Goal: Task Accomplishment & Management: Complete application form

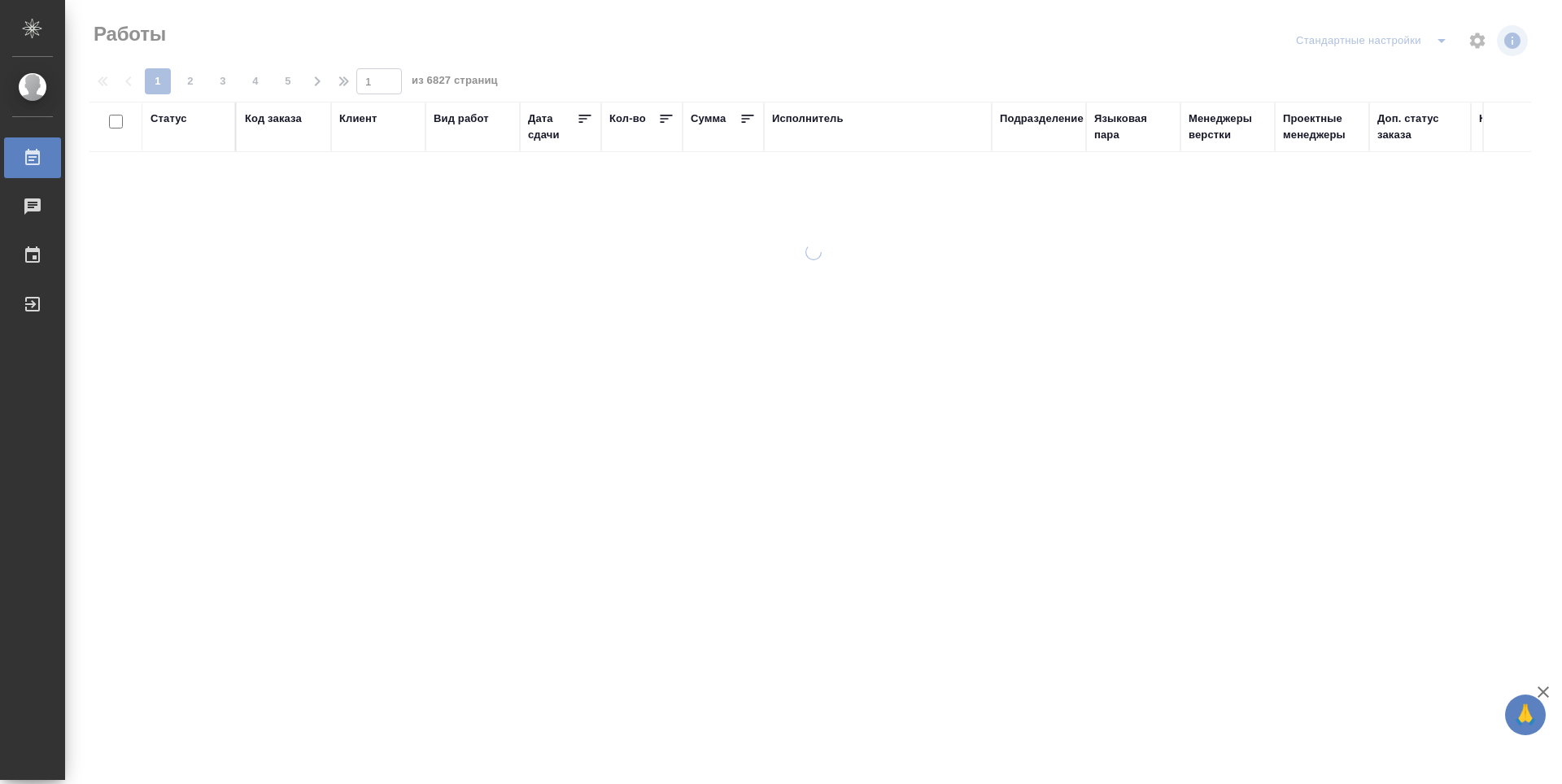
click at [1046, 122] on div "Подразделение" at bounding box center [1042, 118] width 84 height 16
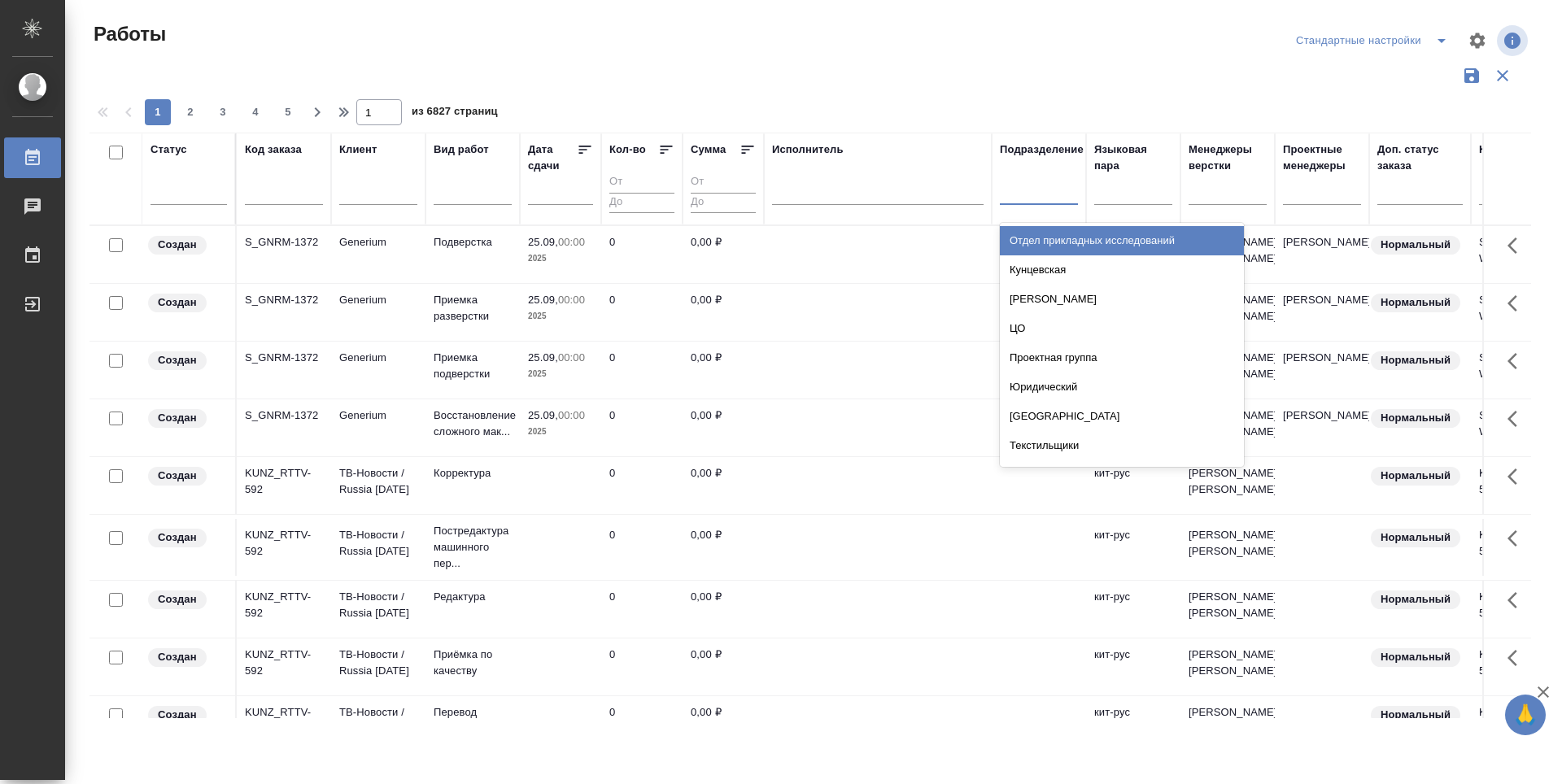
click at [1063, 196] on div at bounding box center [1039, 188] width 78 height 24
type input "dt"
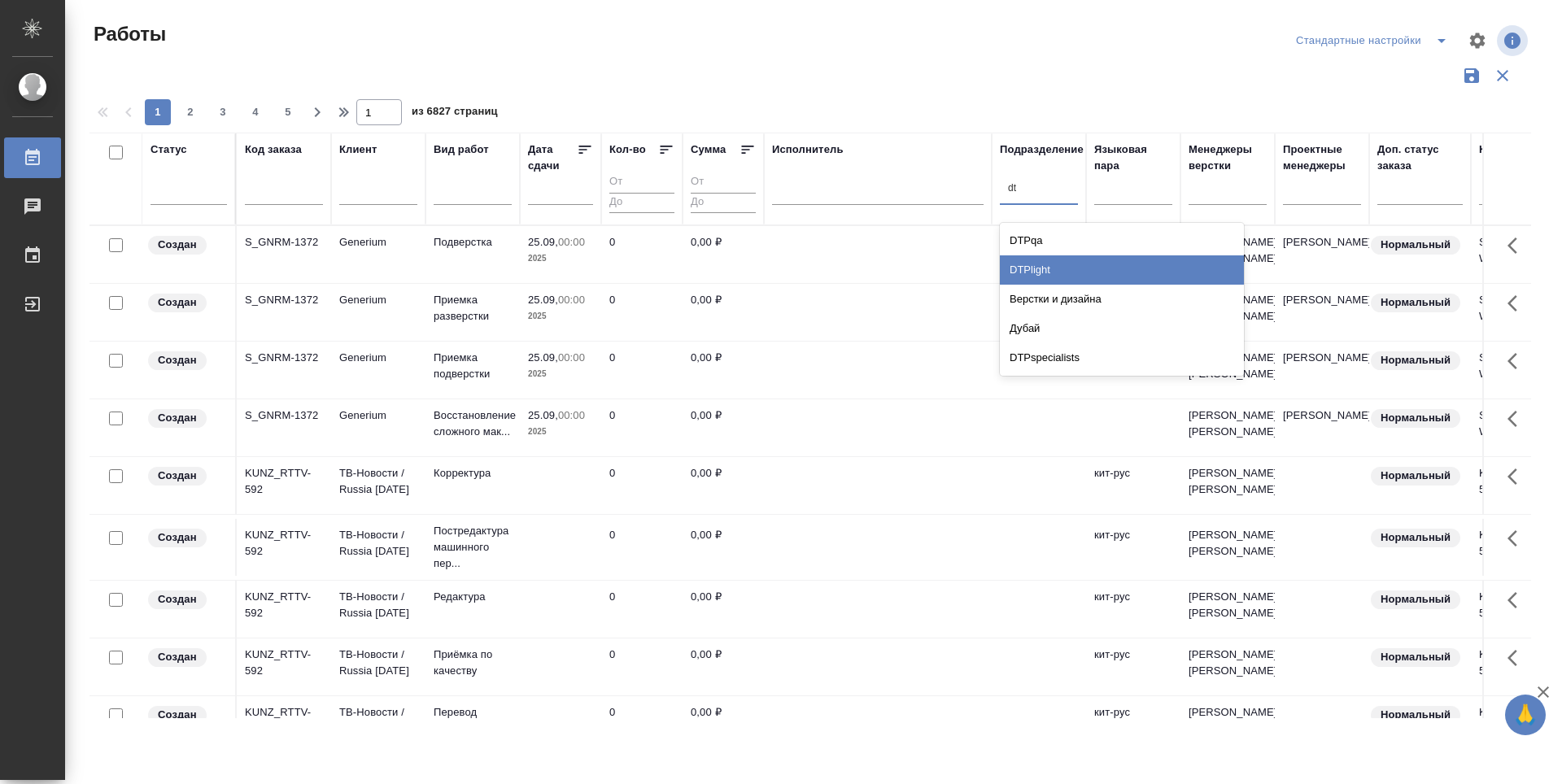
click at [1068, 268] on div "DTPlight" at bounding box center [1122, 269] width 244 height 29
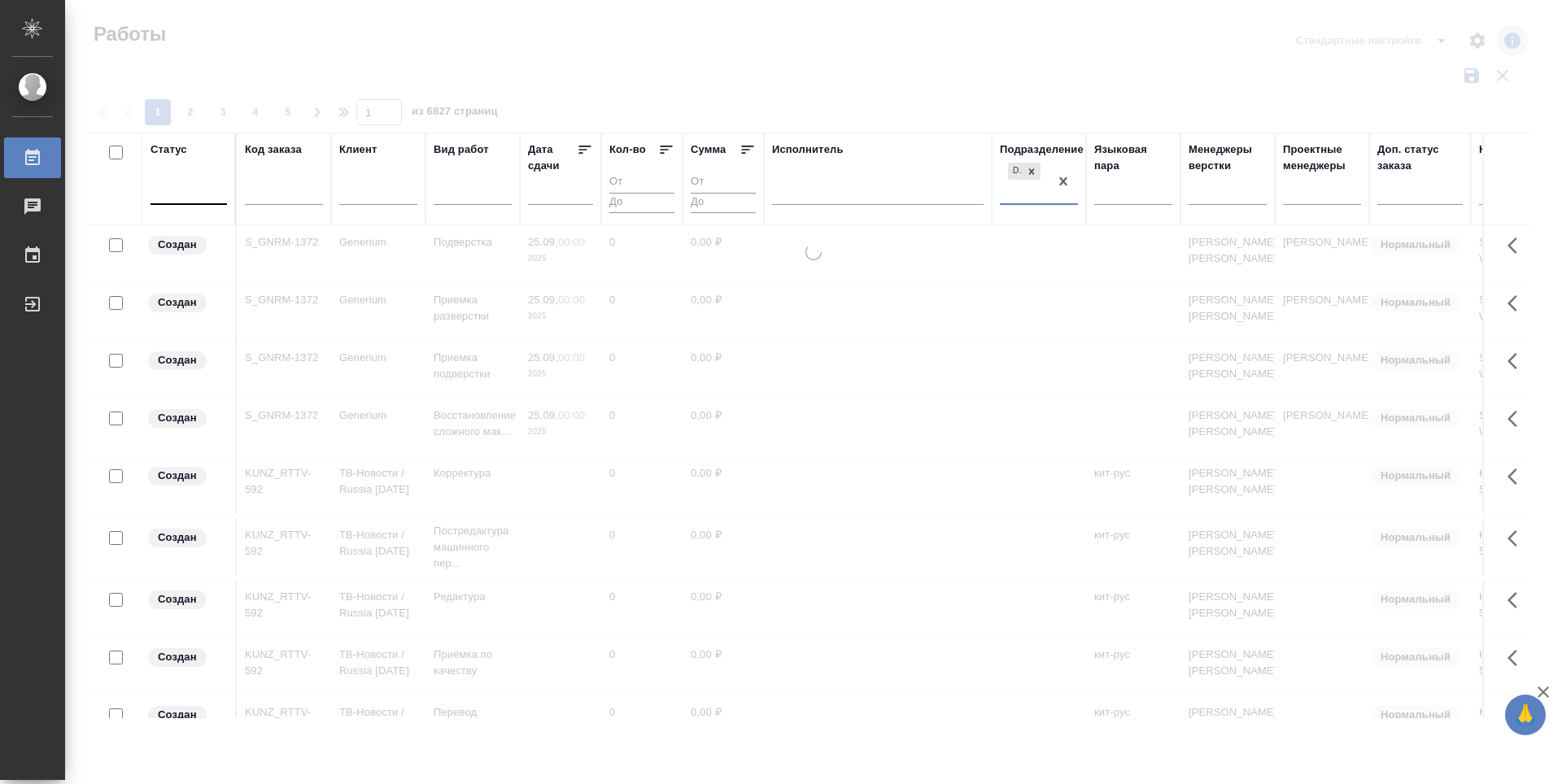
click at [211, 192] on div at bounding box center [188, 188] width 76 height 24
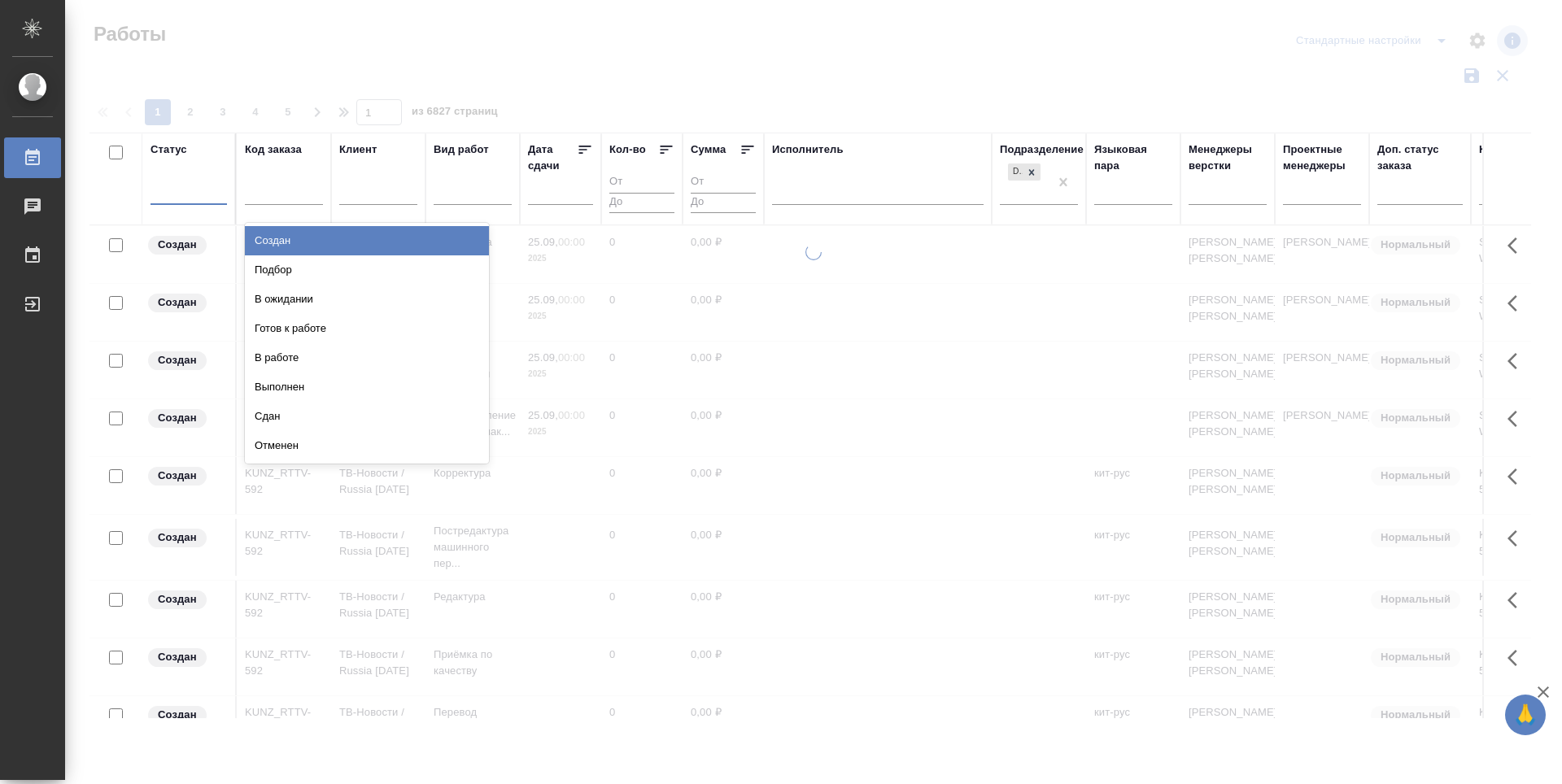
click at [413, 260] on div "Подбор" at bounding box center [366, 269] width 244 height 29
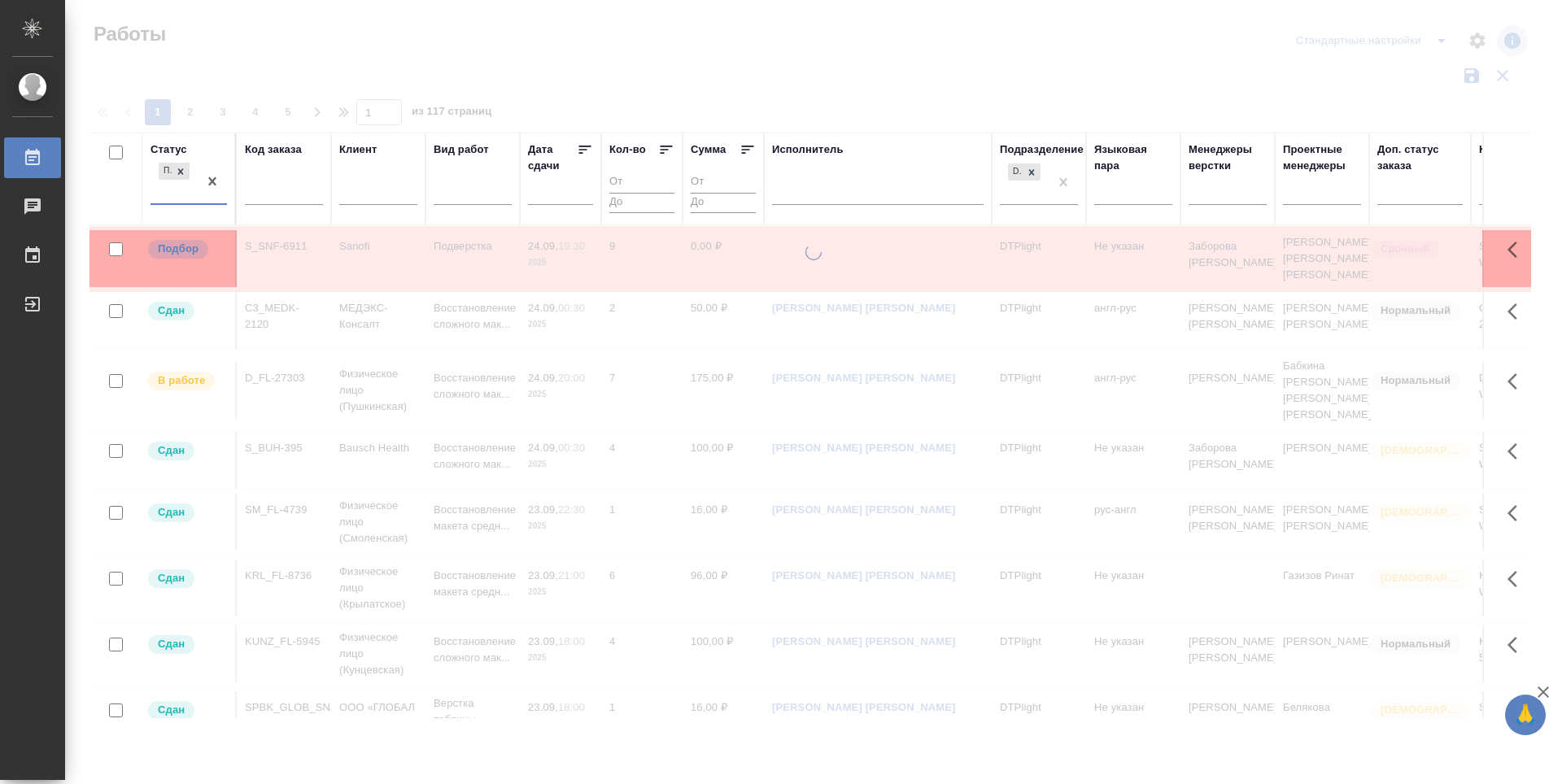
click at [154, 195] on div "Подбор" at bounding box center [173, 180] width 47 height 44
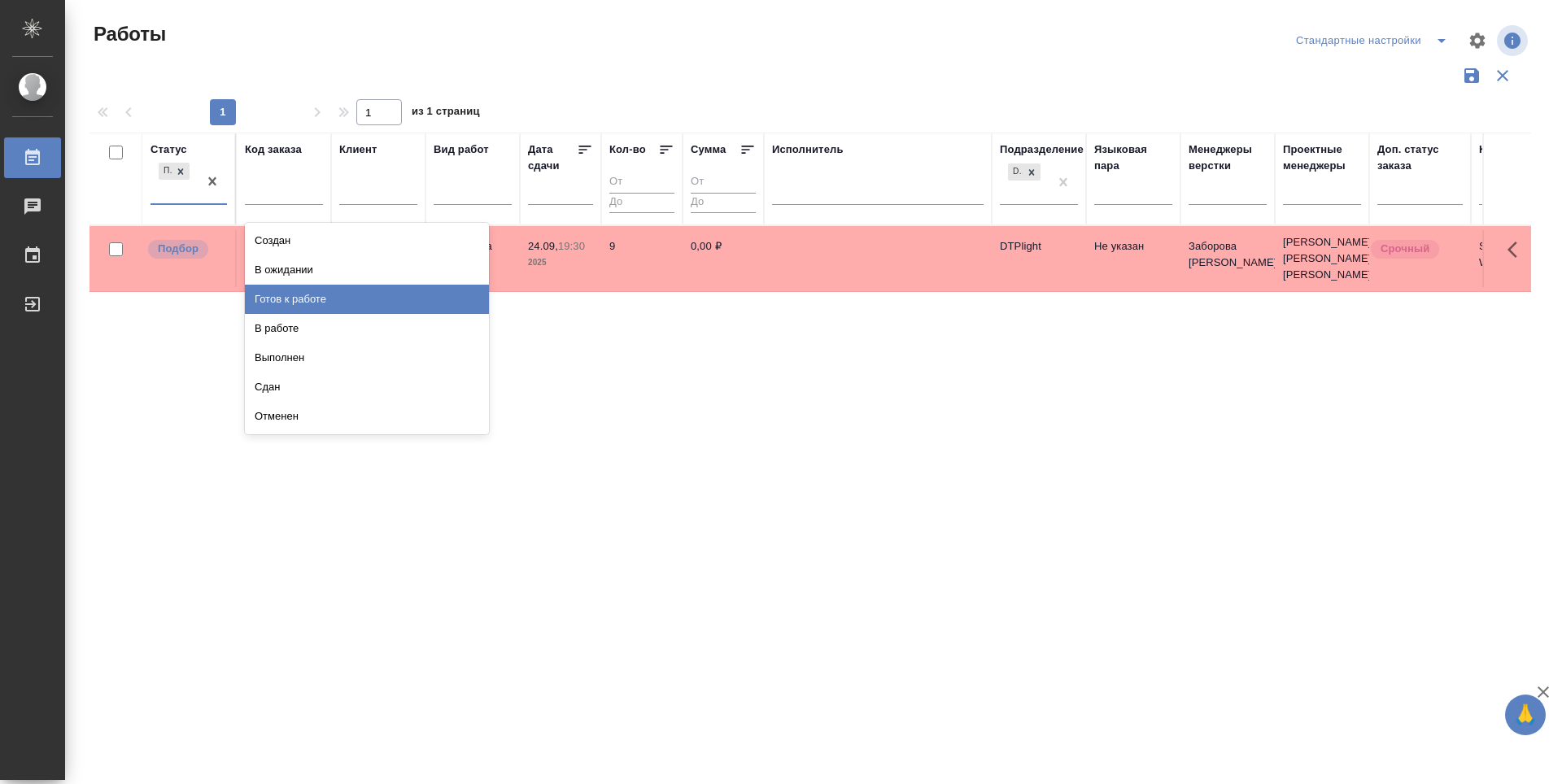
click at [302, 300] on div "Готов к работе" at bounding box center [366, 299] width 244 height 29
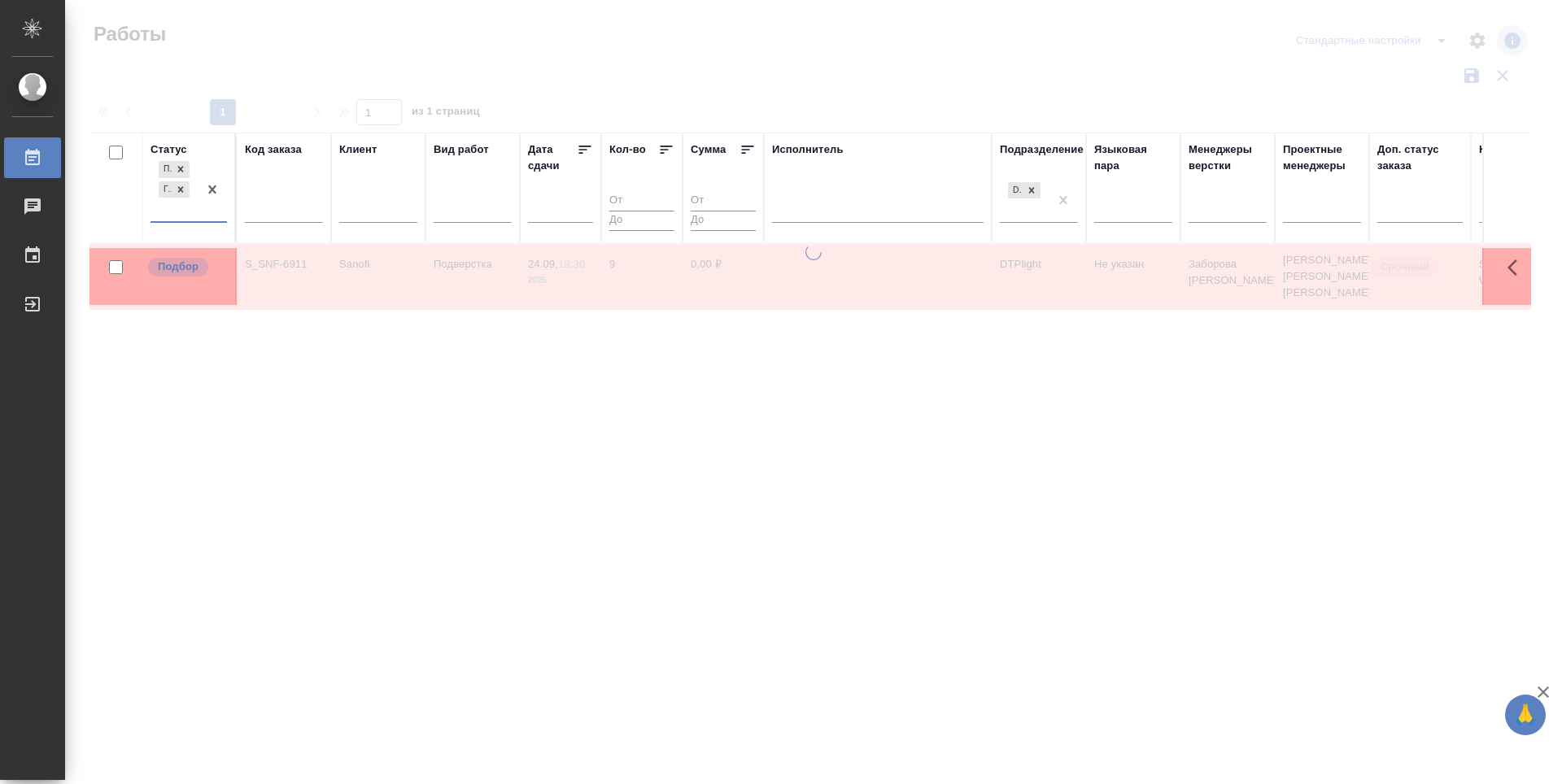
click at [155, 209] on div "Подбор Готов к работе" at bounding box center [173, 189] width 47 height 63
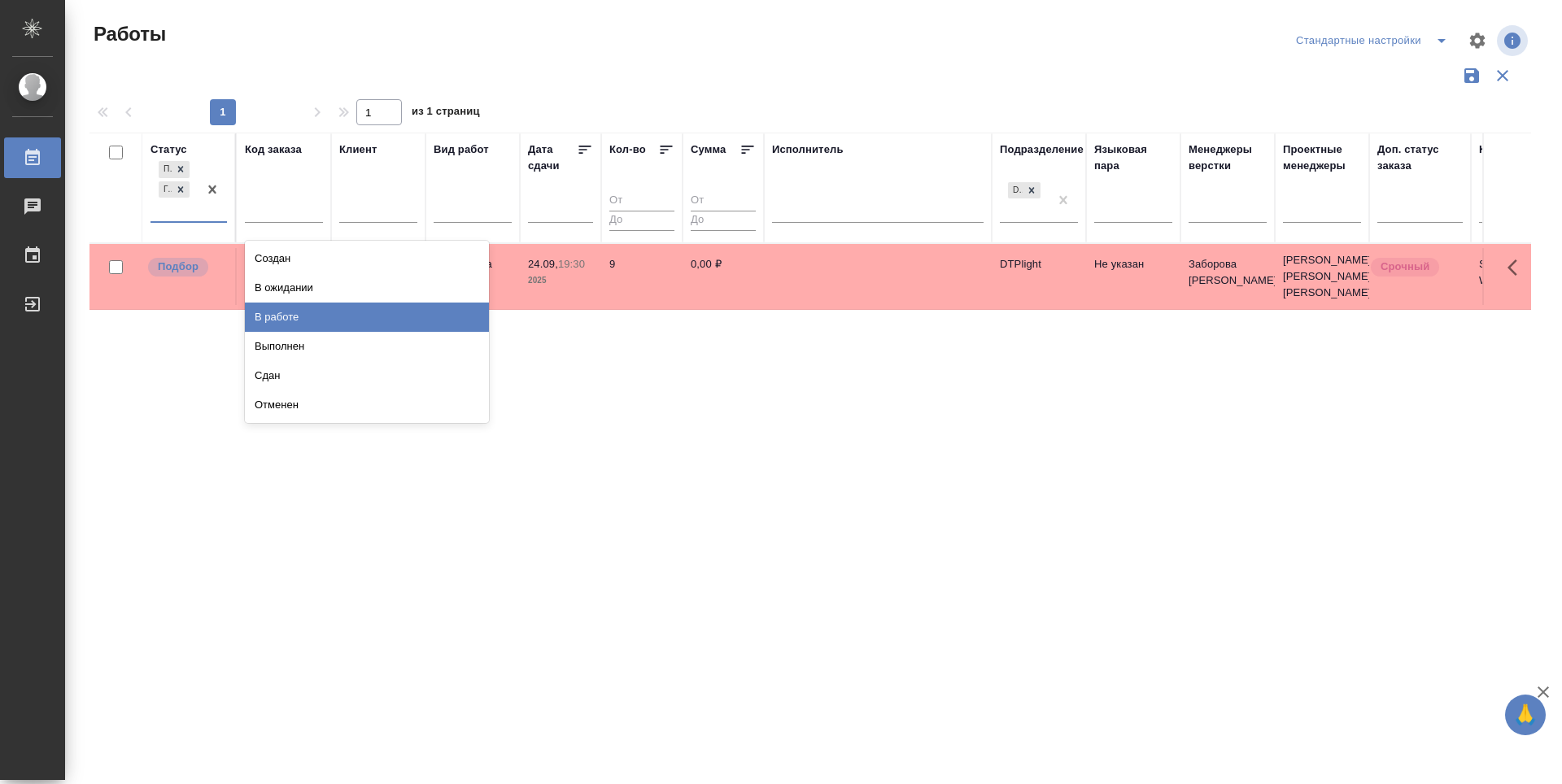
click at [281, 316] on div "В работе" at bounding box center [366, 316] width 244 height 29
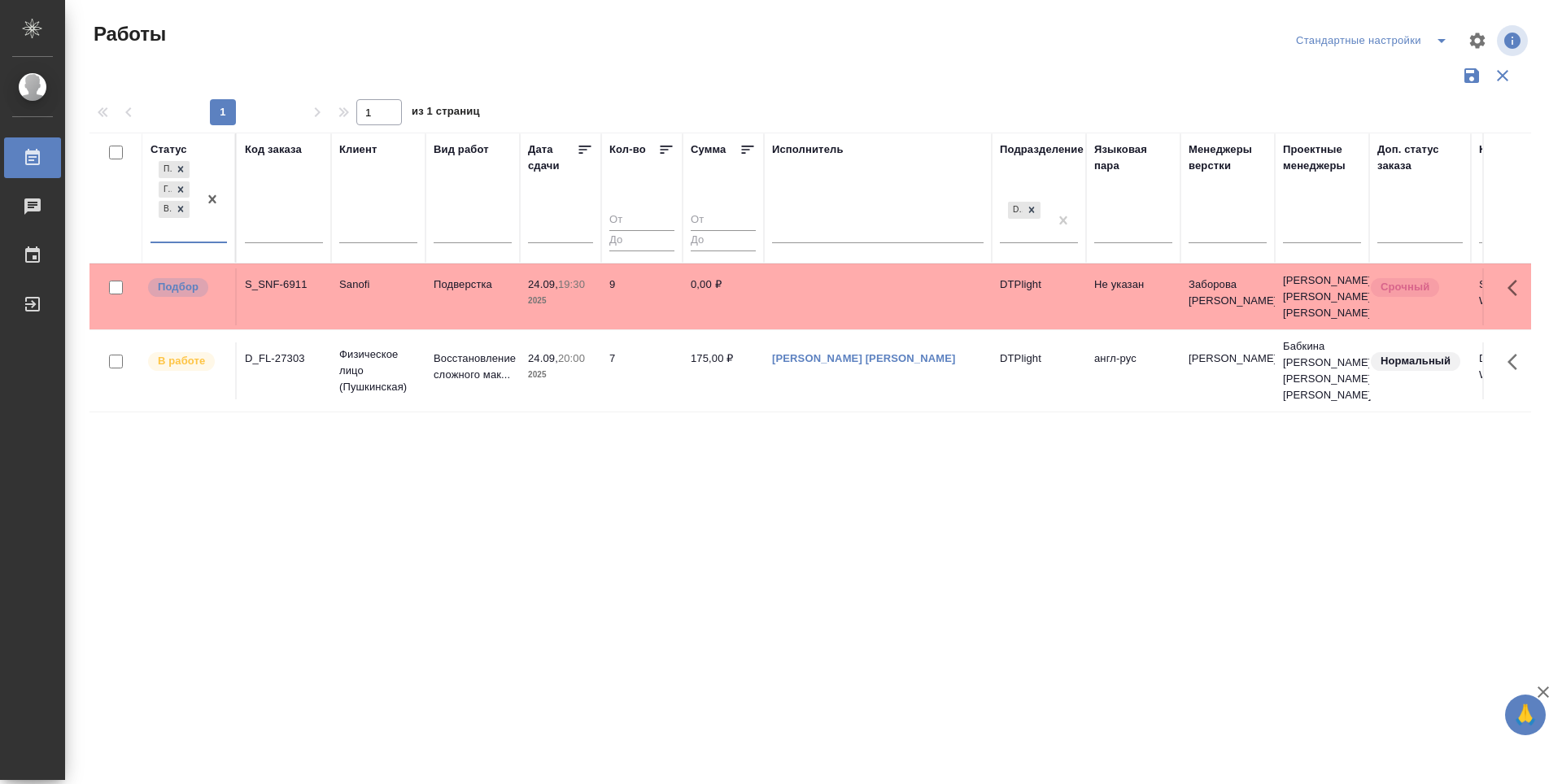
click at [665, 148] on icon at bounding box center [666, 149] width 16 height 16
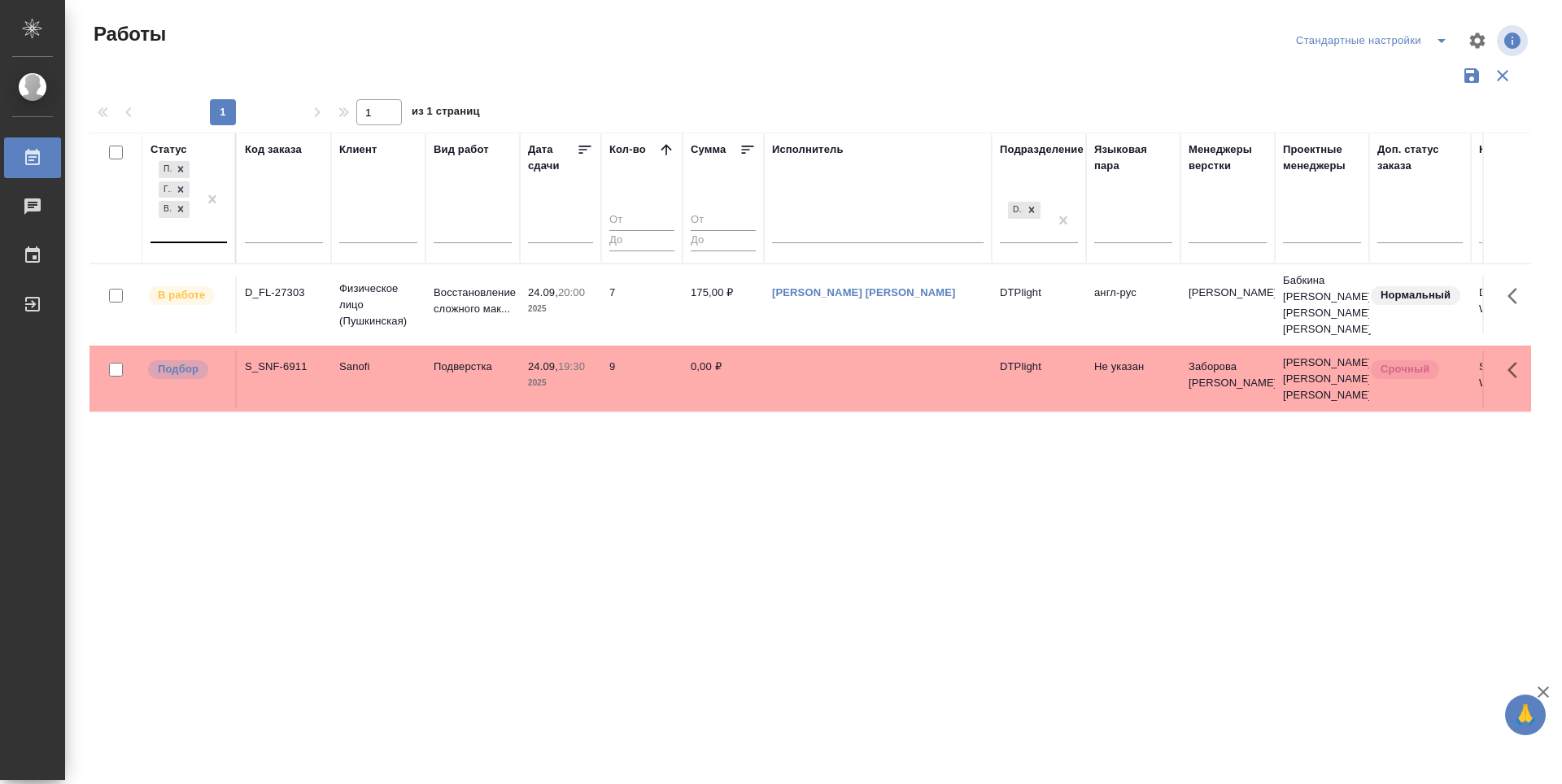
click at [173, 230] on div "Подбор Готов к работе В работе" at bounding box center [173, 200] width 47 height 84
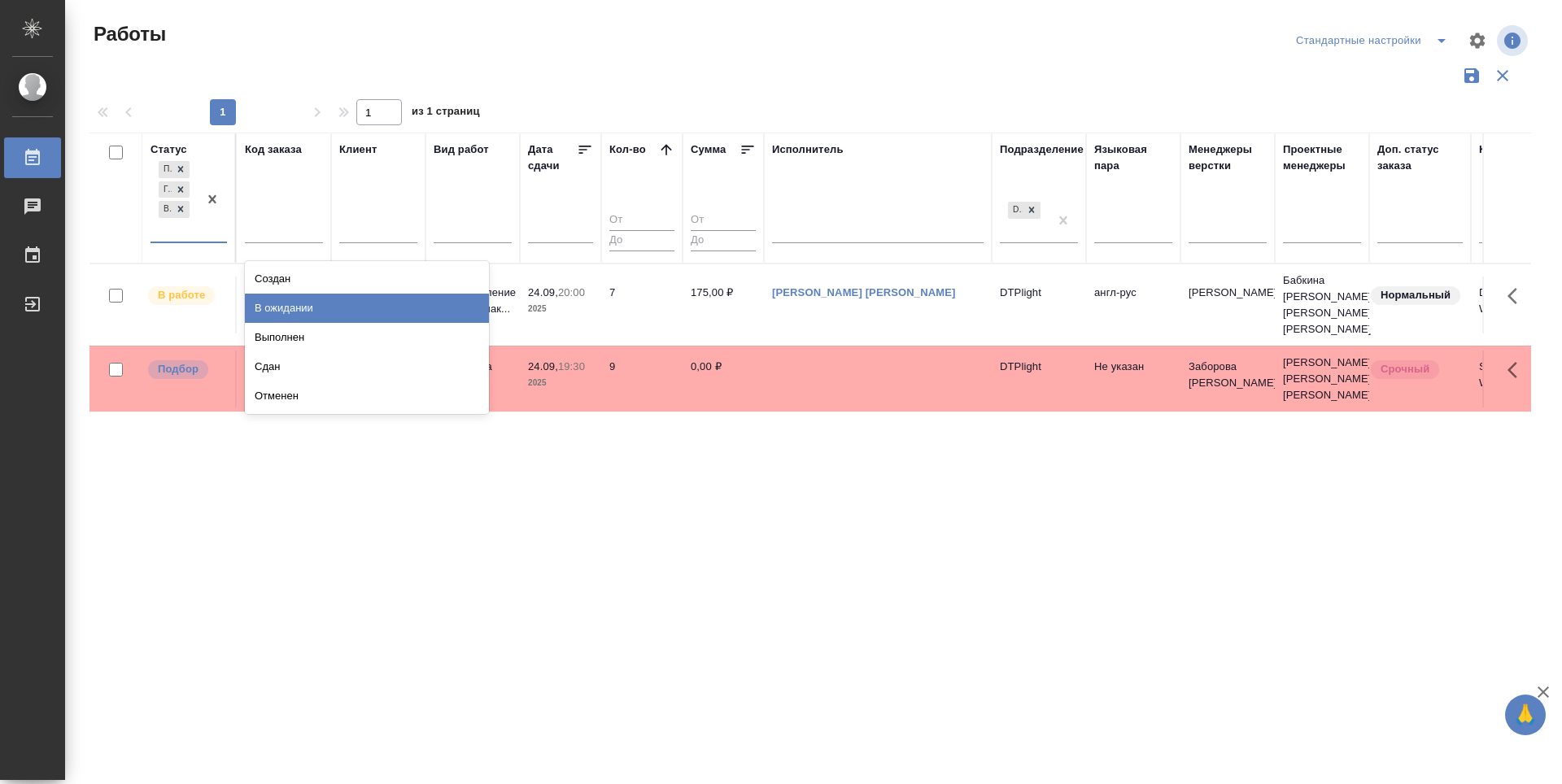
click at [307, 306] on div "В ожидании" at bounding box center [366, 308] width 244 height 29
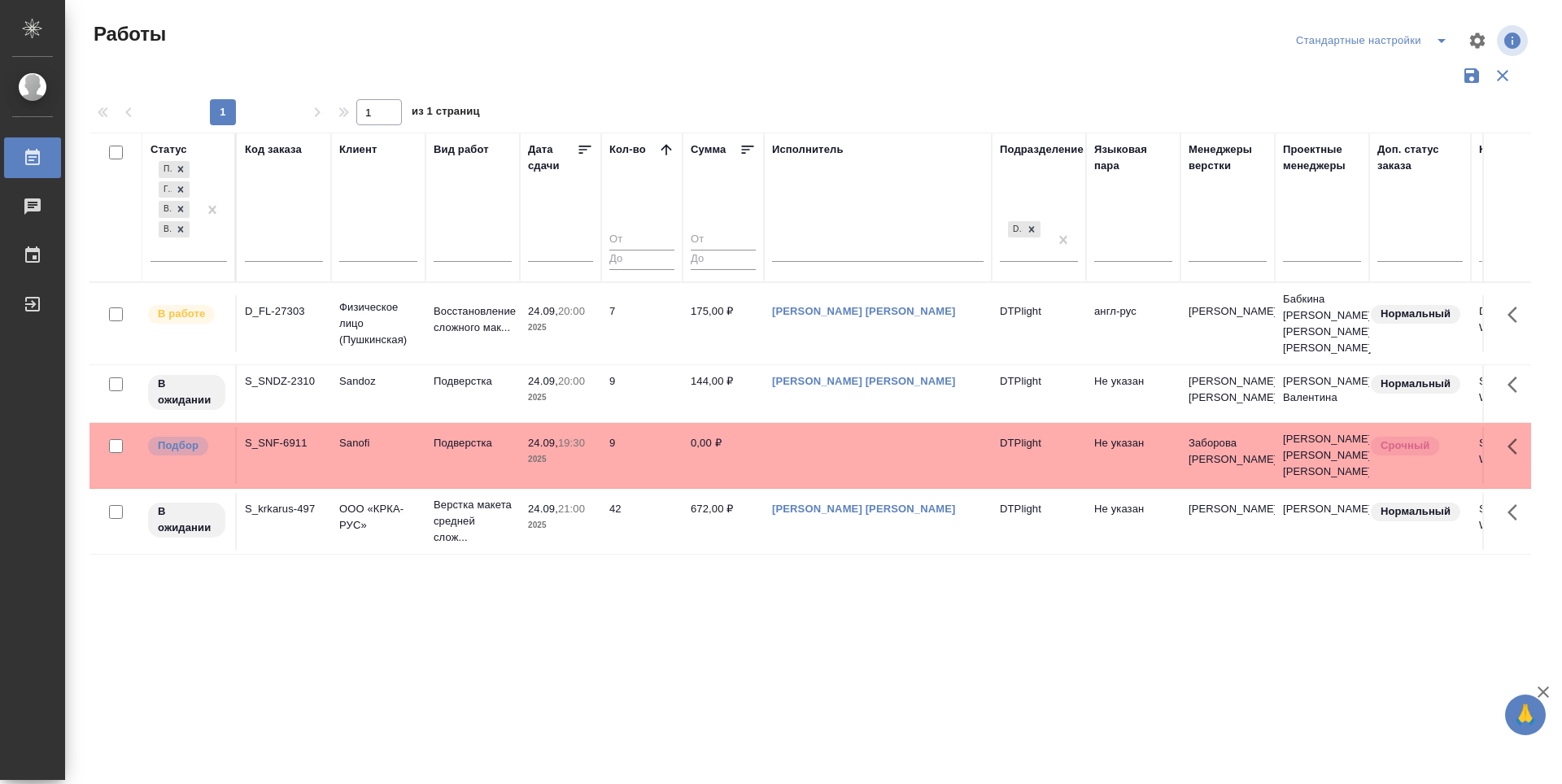
click at [585, 151] on icon at bounding box center [585, 149] width 16 height 16
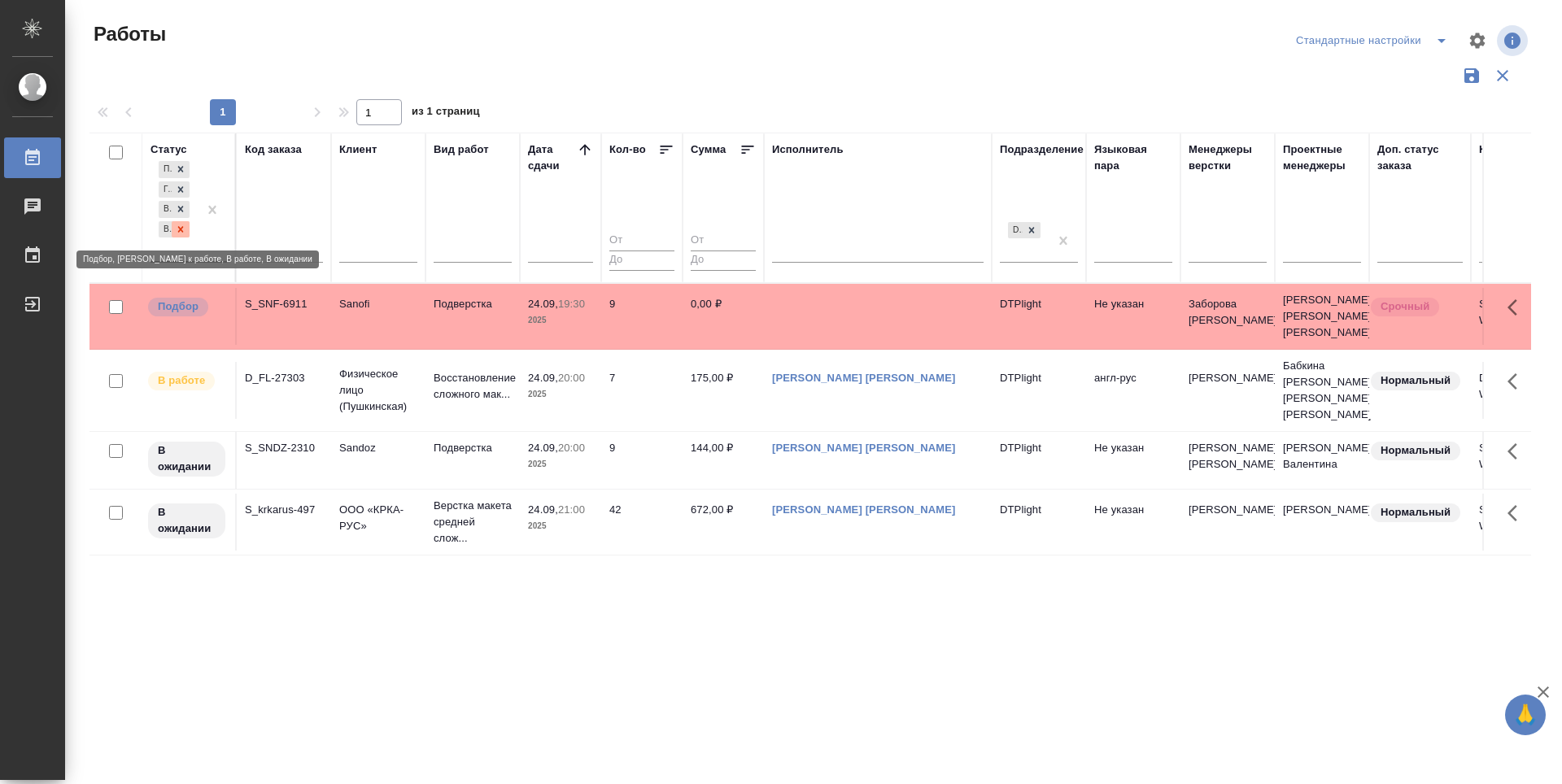
click at [181, 225] on icon at bounding box center [180, 229] width 12 height 12
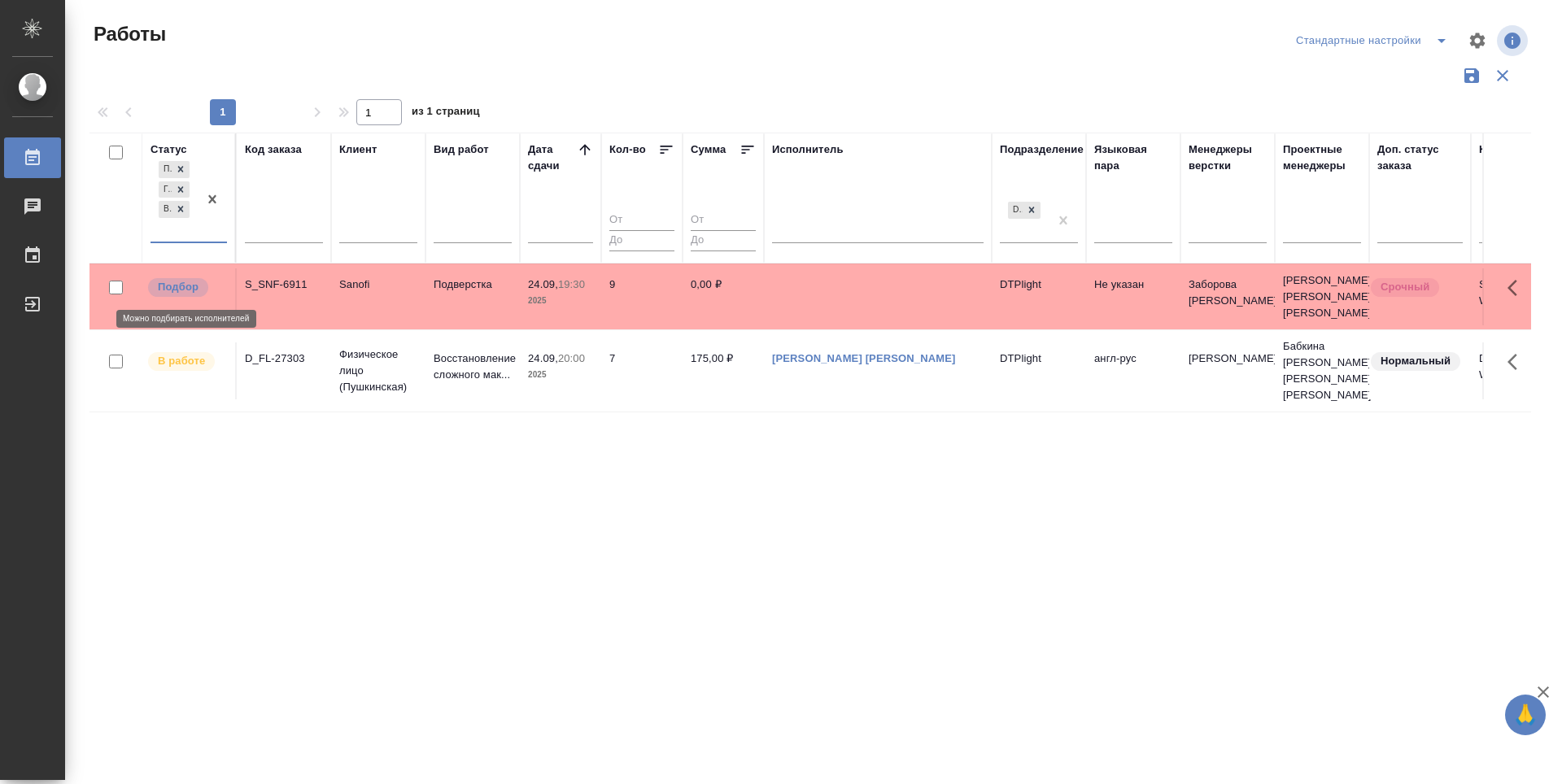
click at [165, 282] on p "Подбор" at bounding box center [179, 287] width 41 height 16
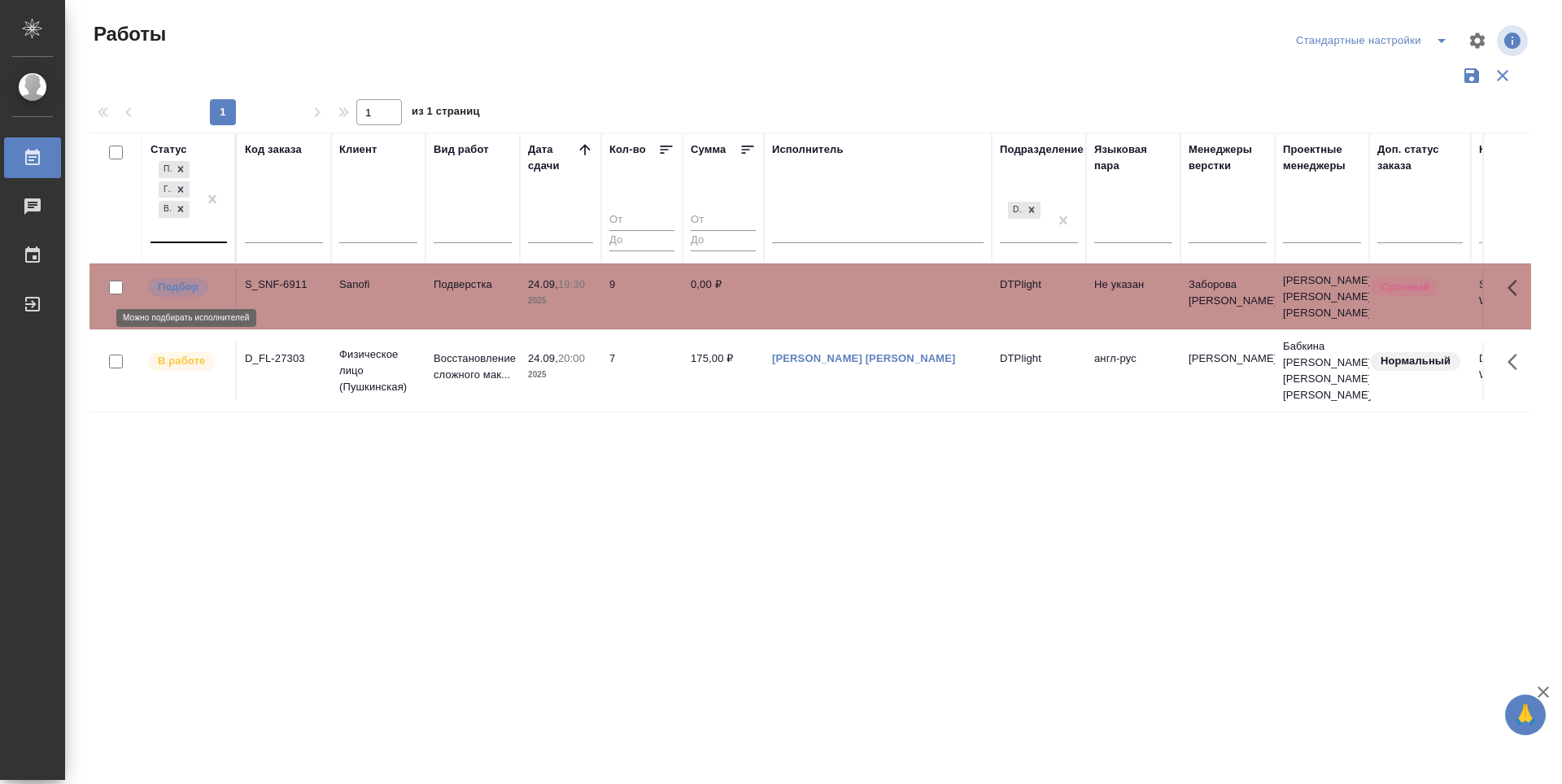
click at [165, 282] on p "Подбор" at bounding box center [179, 287] width 41 height 16
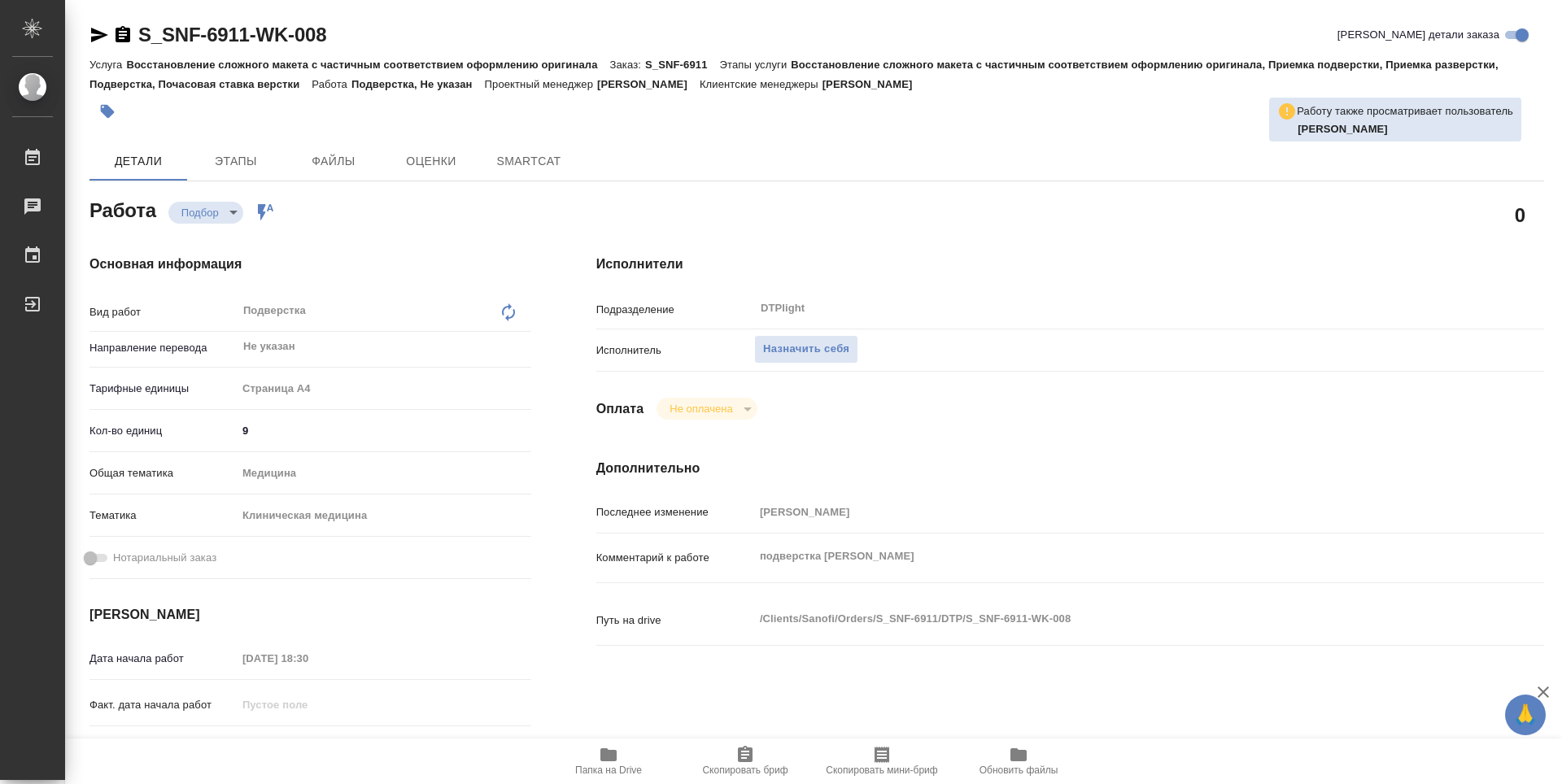
type textarea "x"
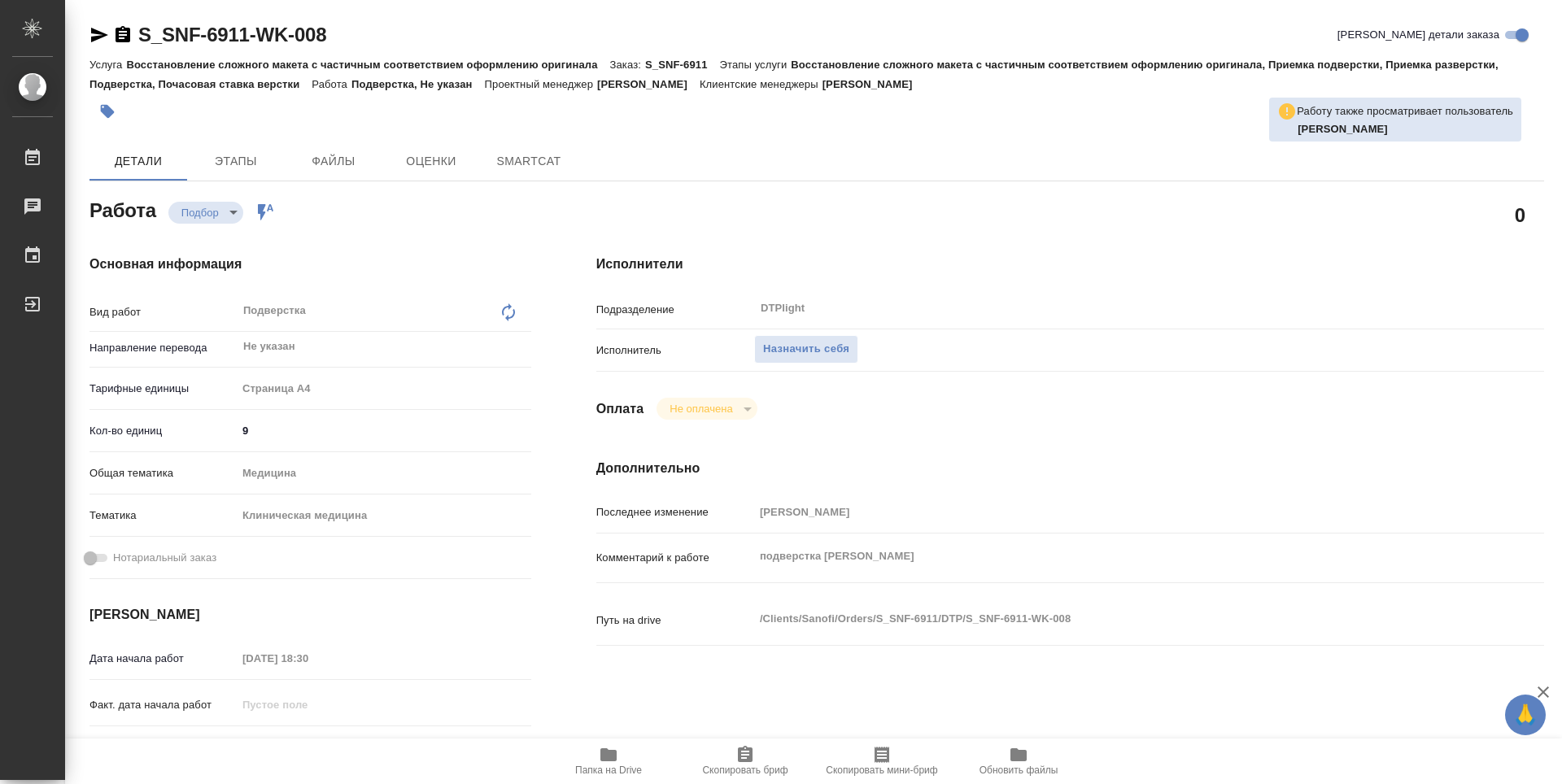
type textarea "x"
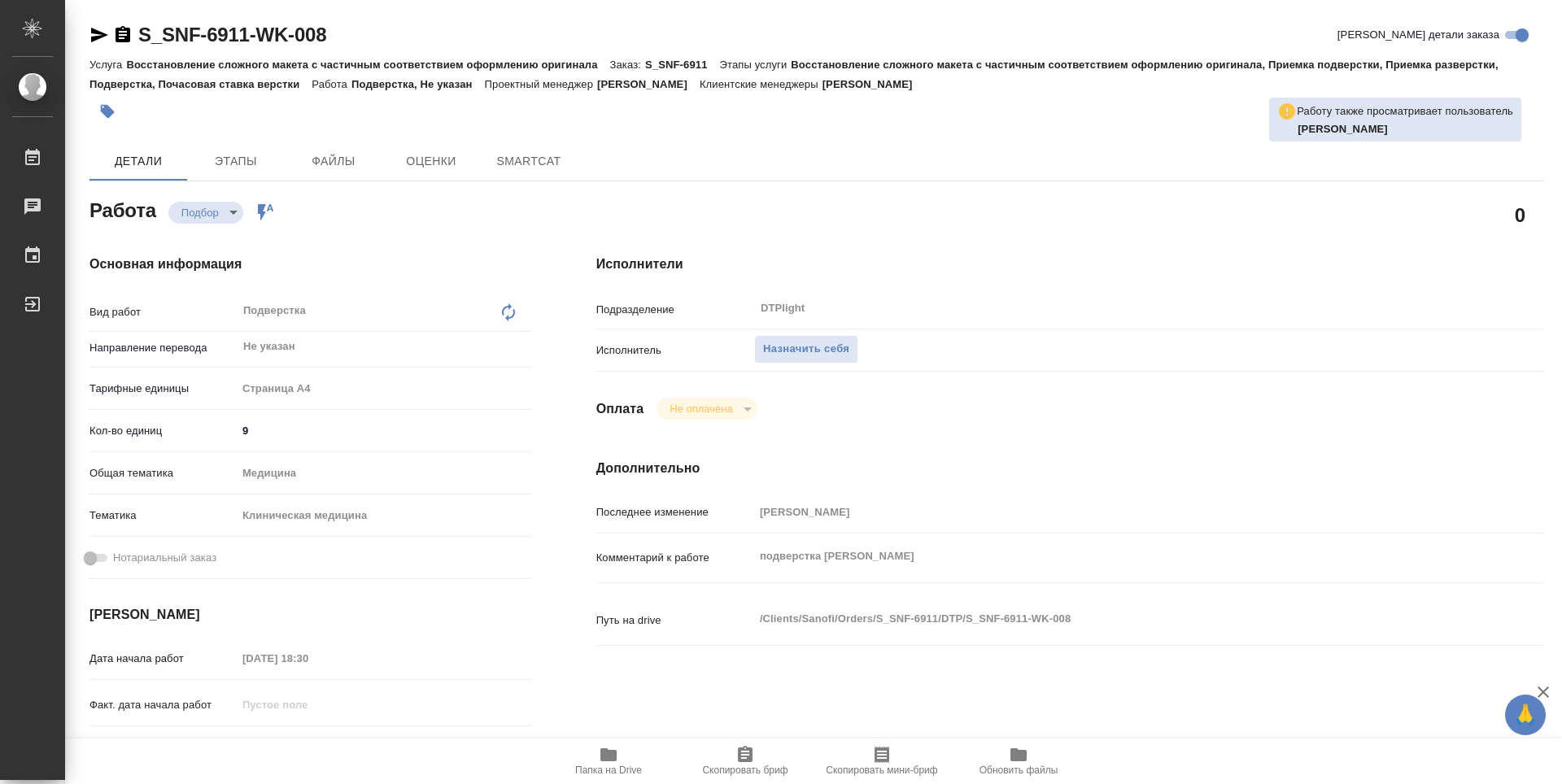
type textarea "x"
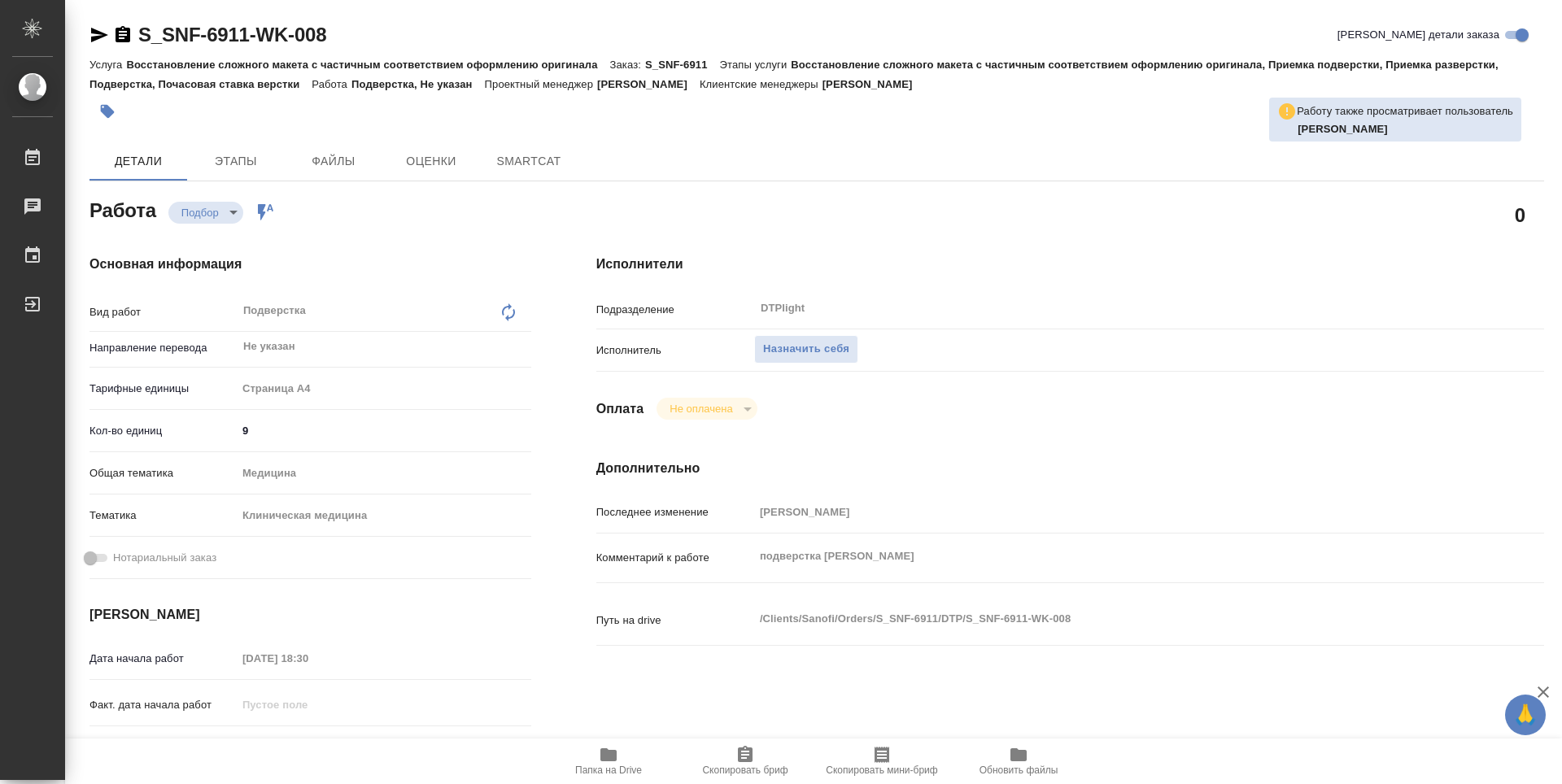
type textarea "x"
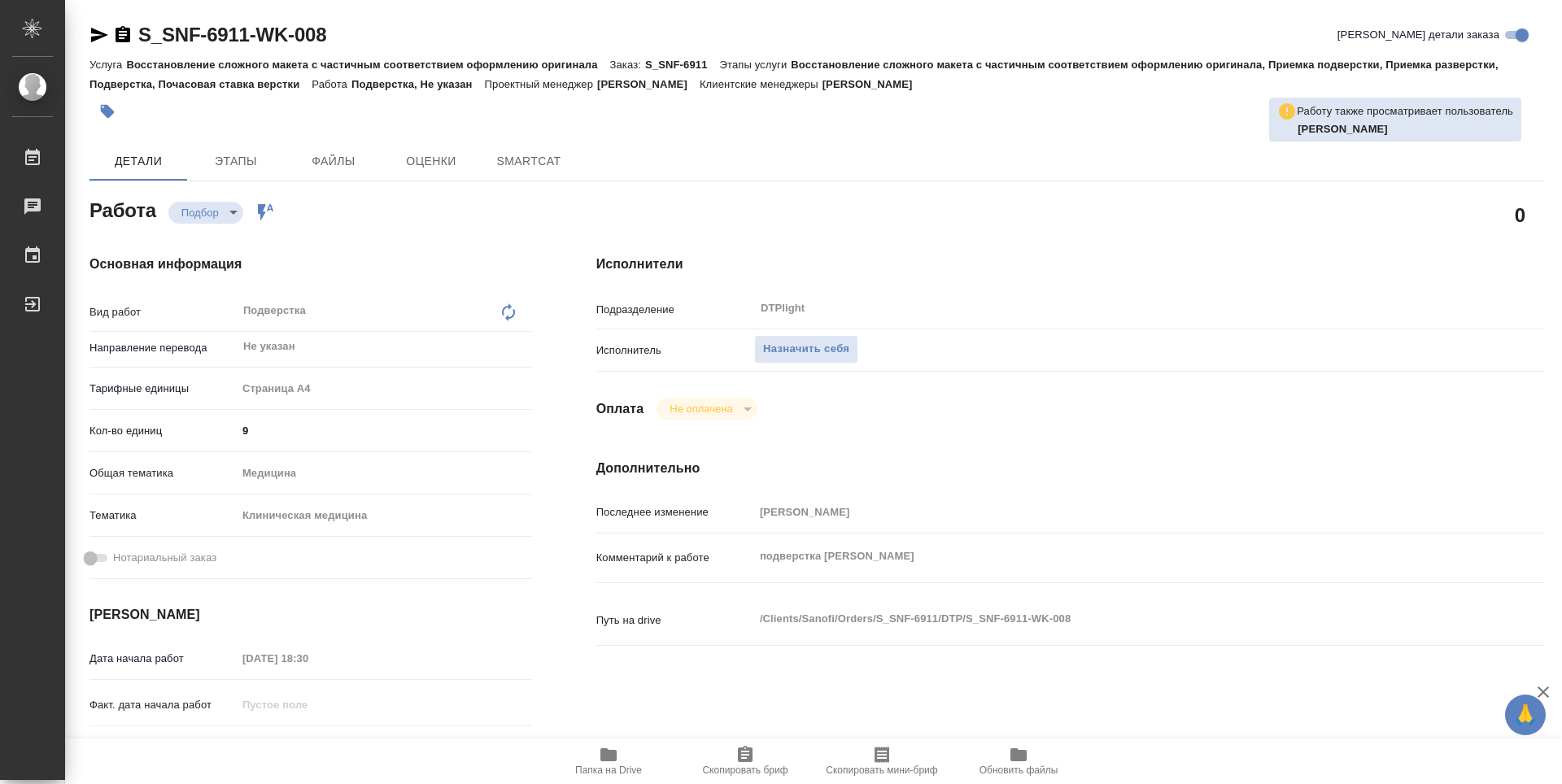
type textarea "x"
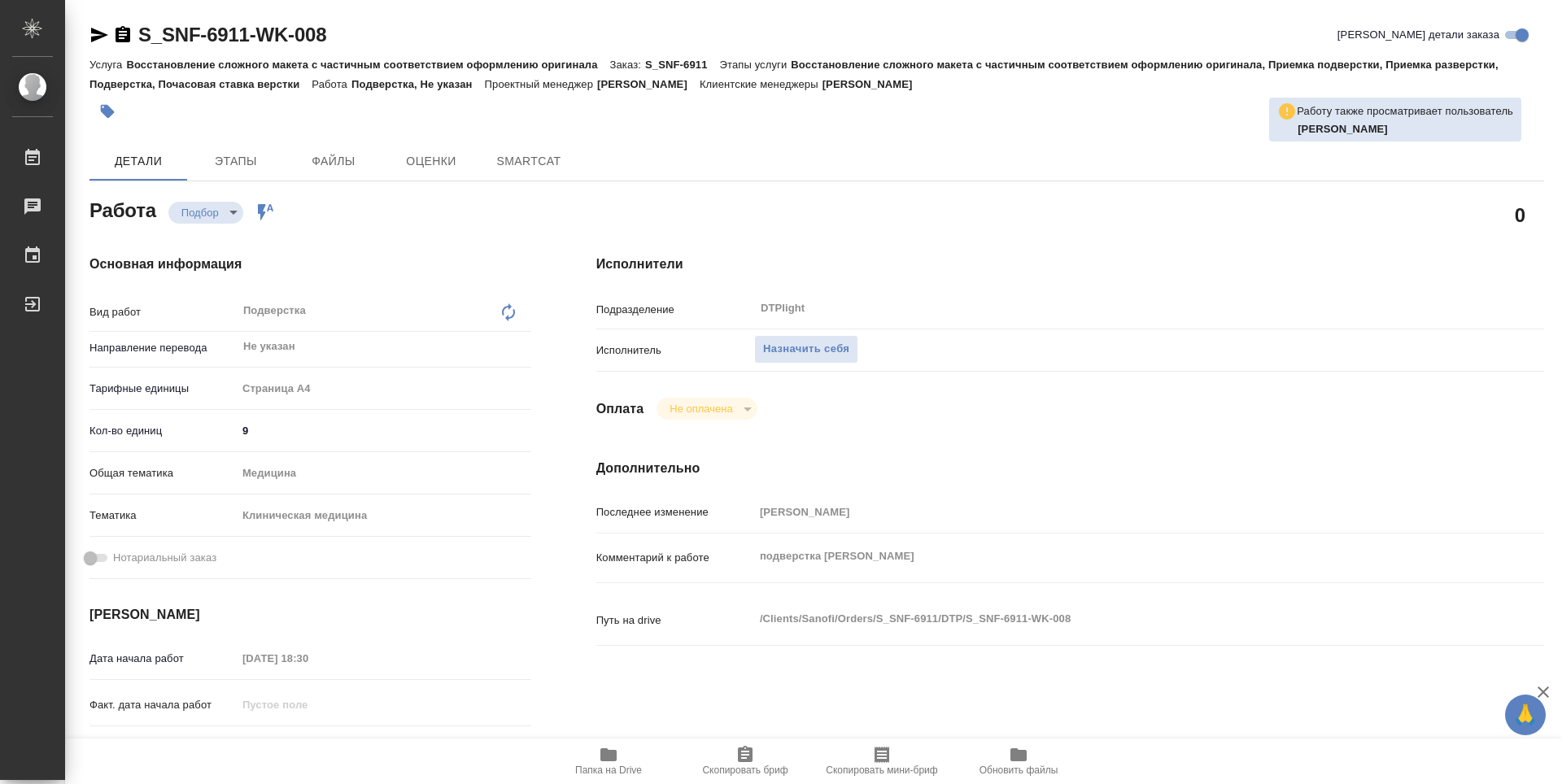
type textarea "x"
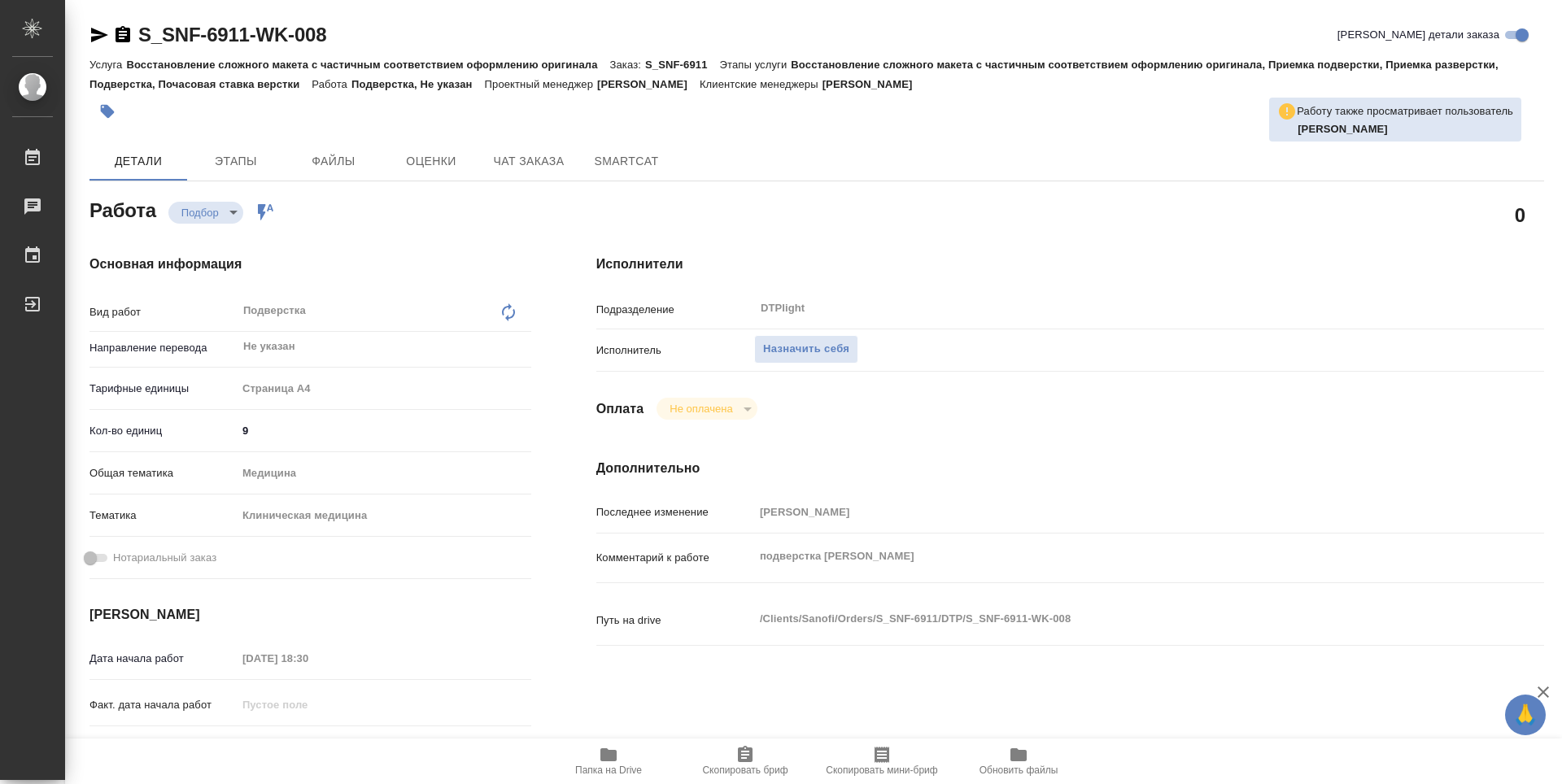
type textarea "x"
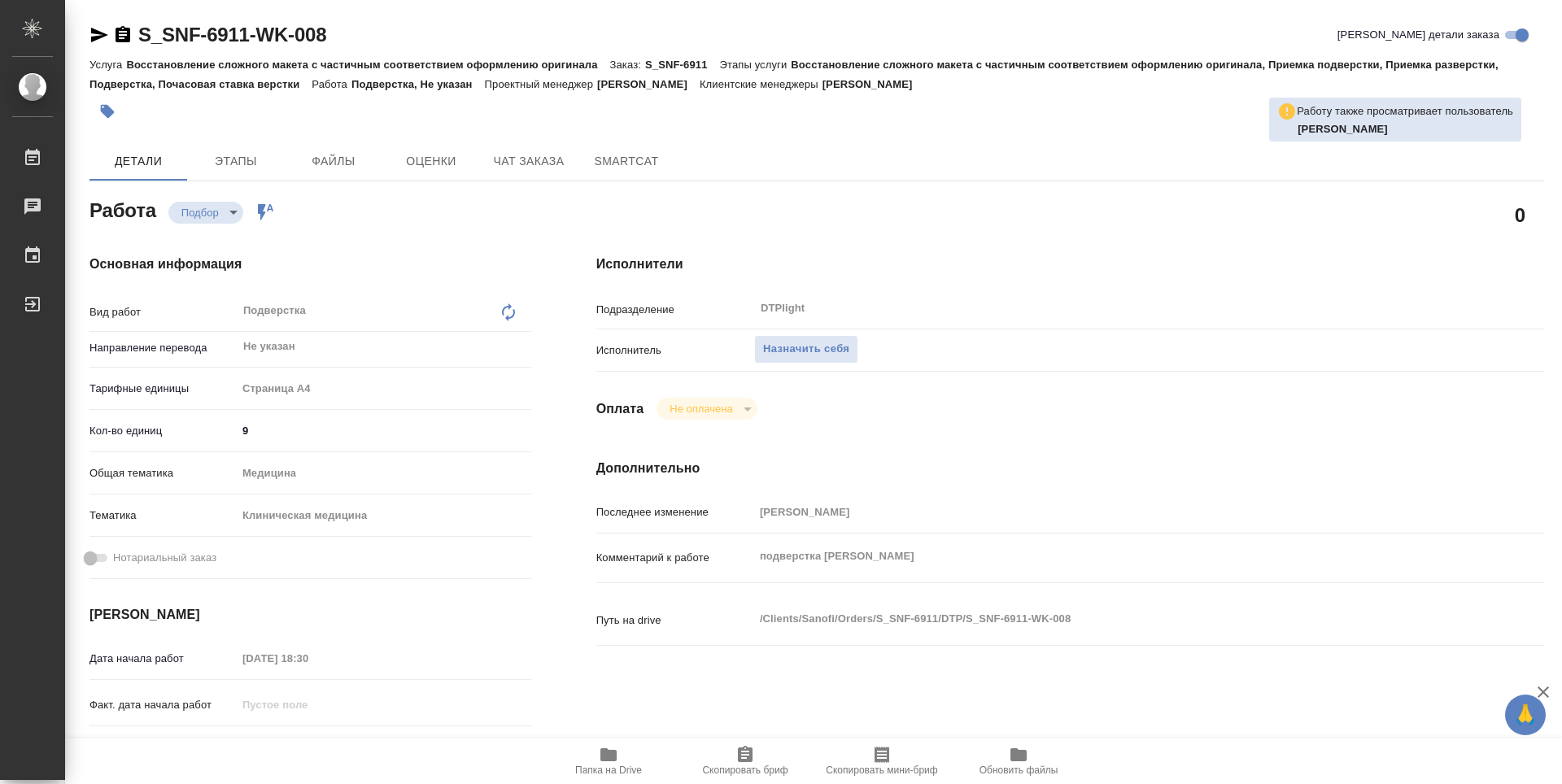
type textarea "x"
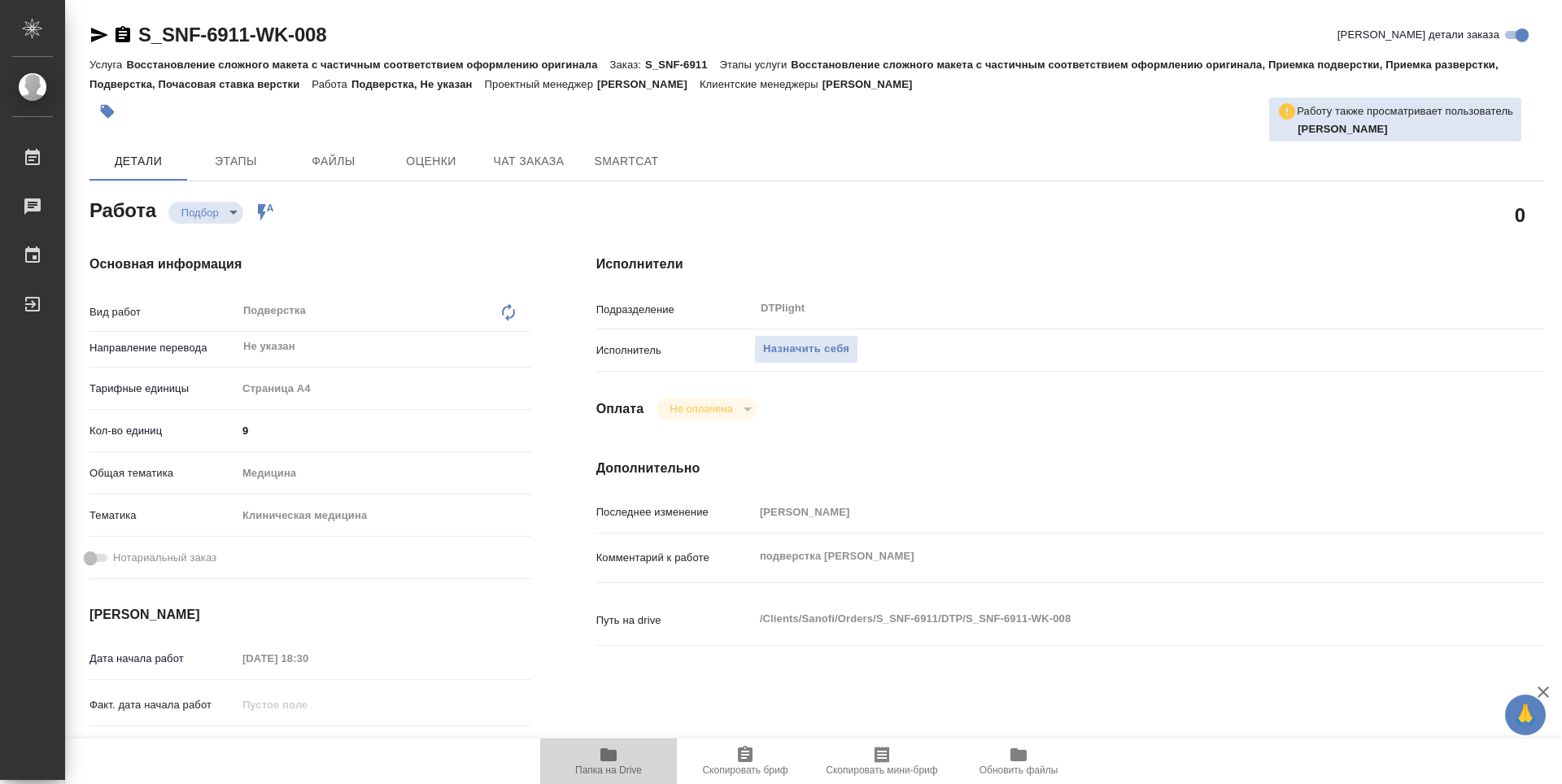
click at [617, 746] on icon "button" at bounding box center [609, 755] width 20 height 20
type textarea "x"
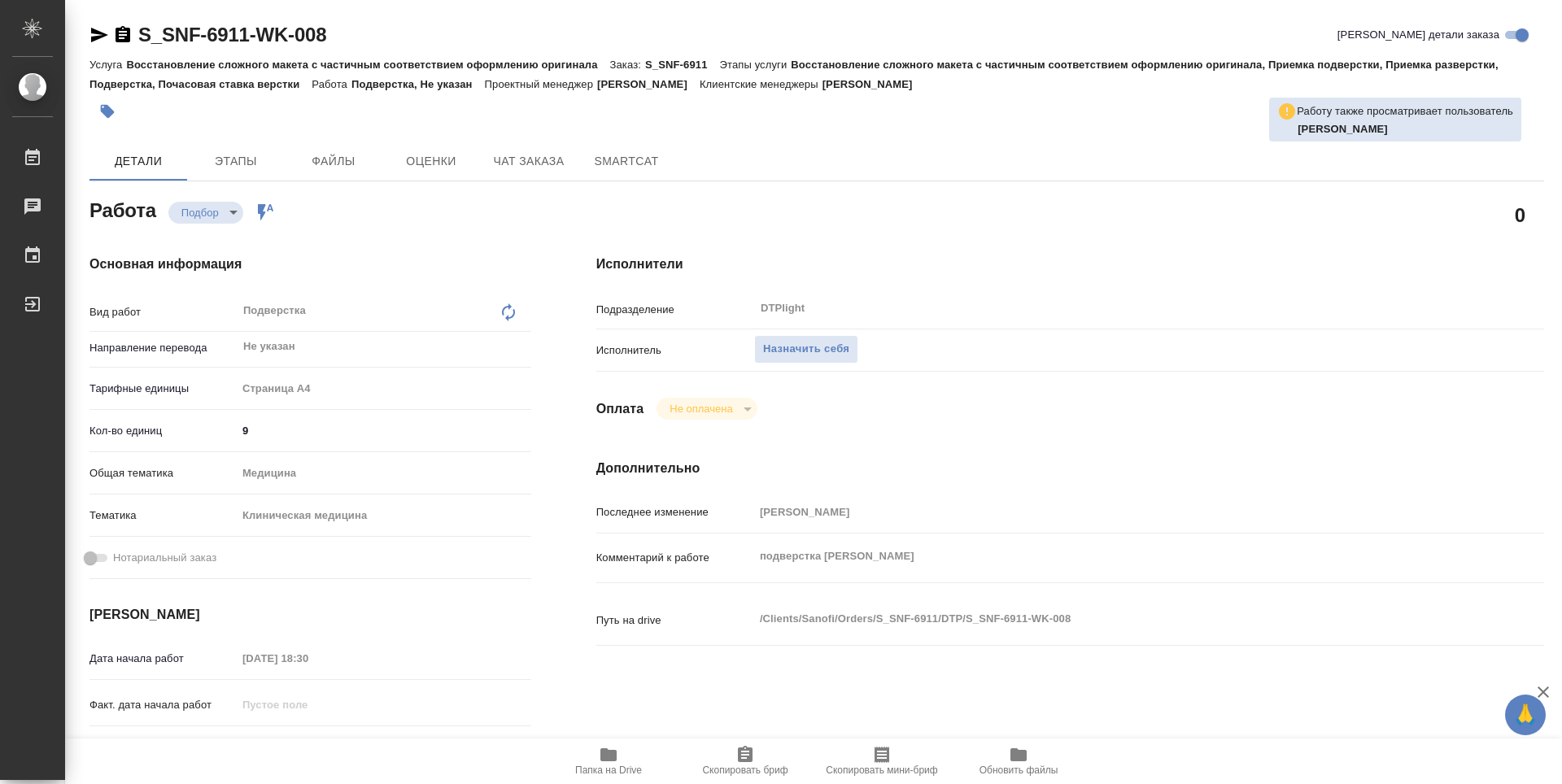
type textarea "x"
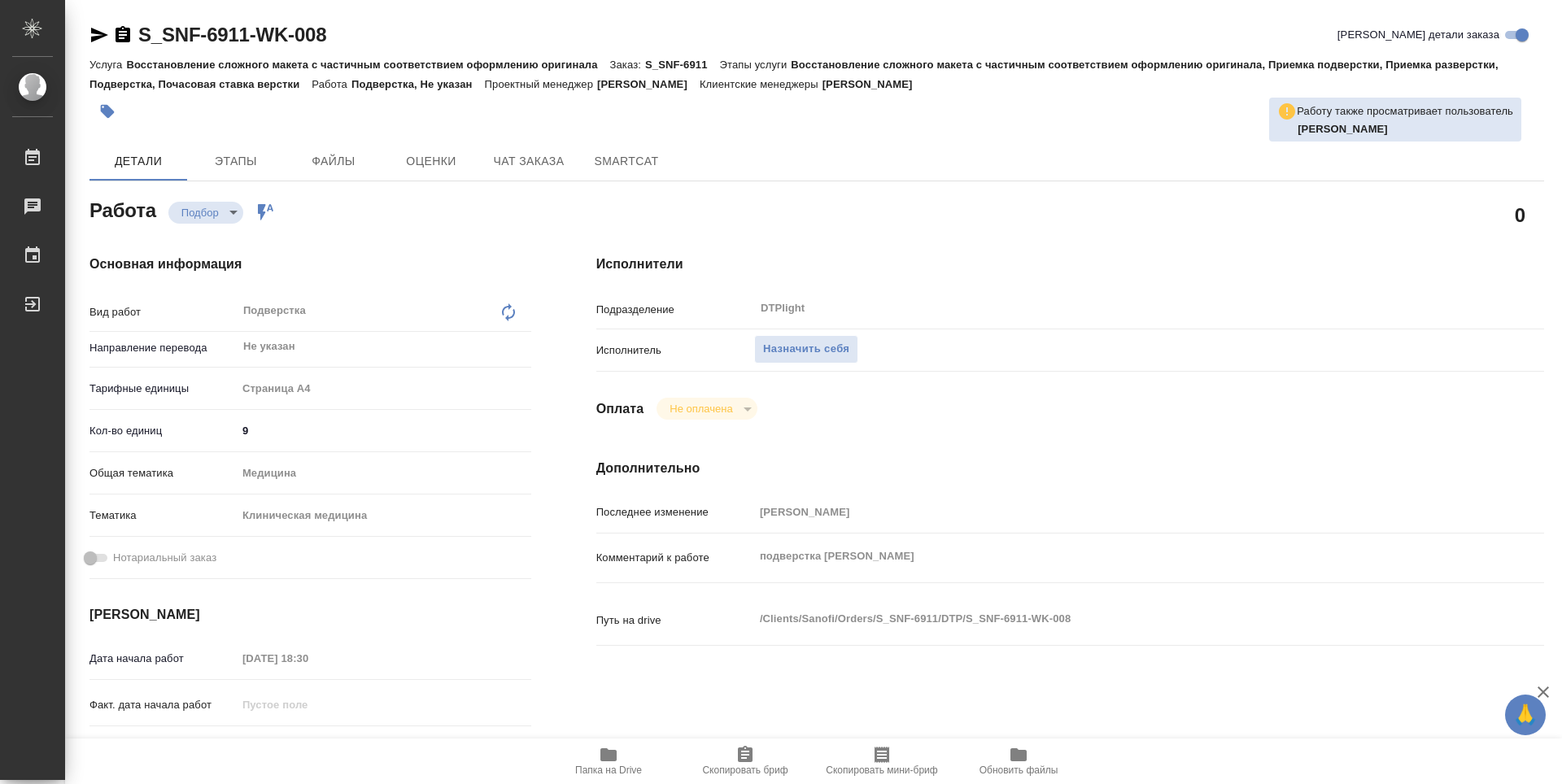
type textarea "x"
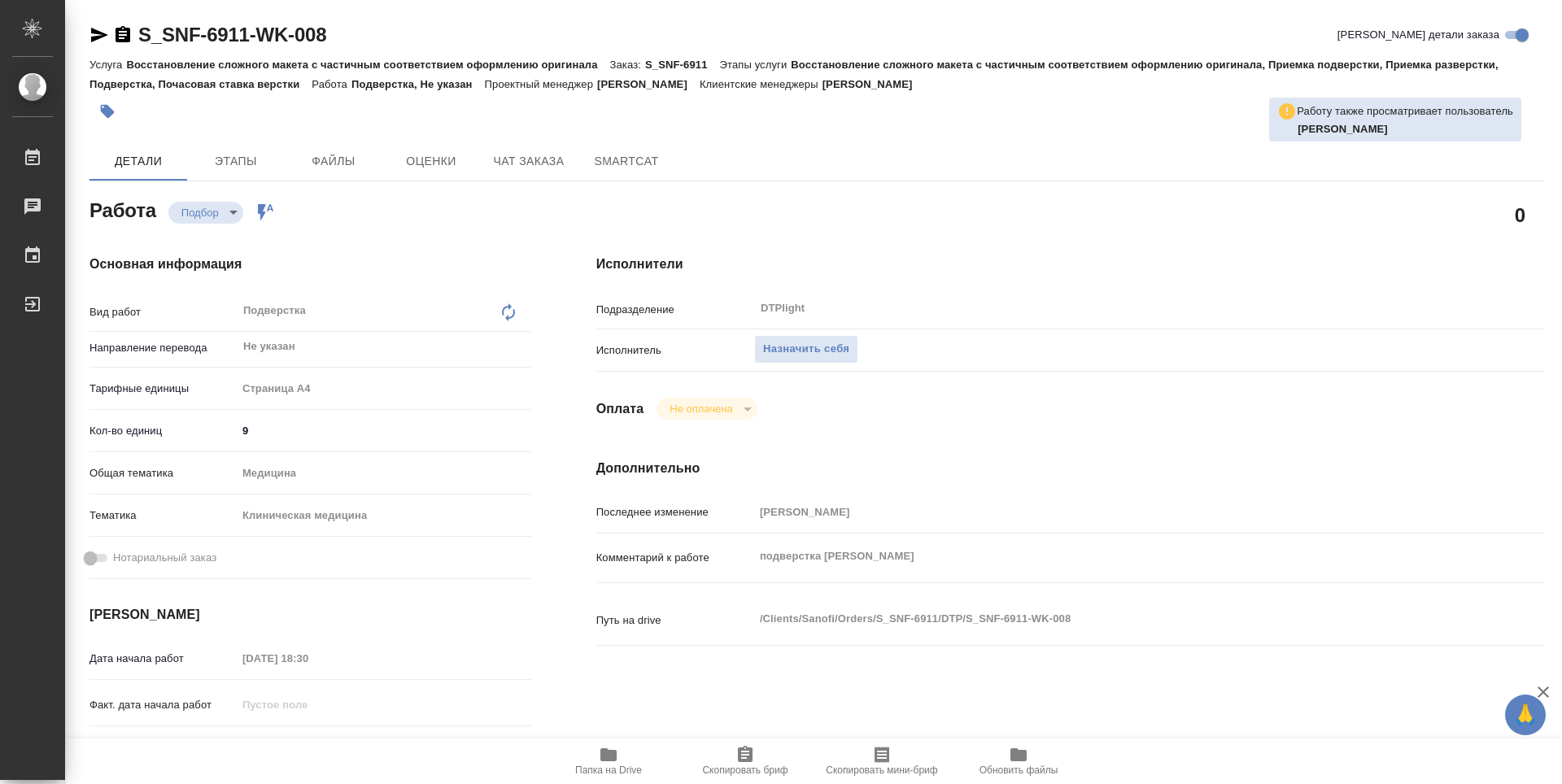
type textarea "x"
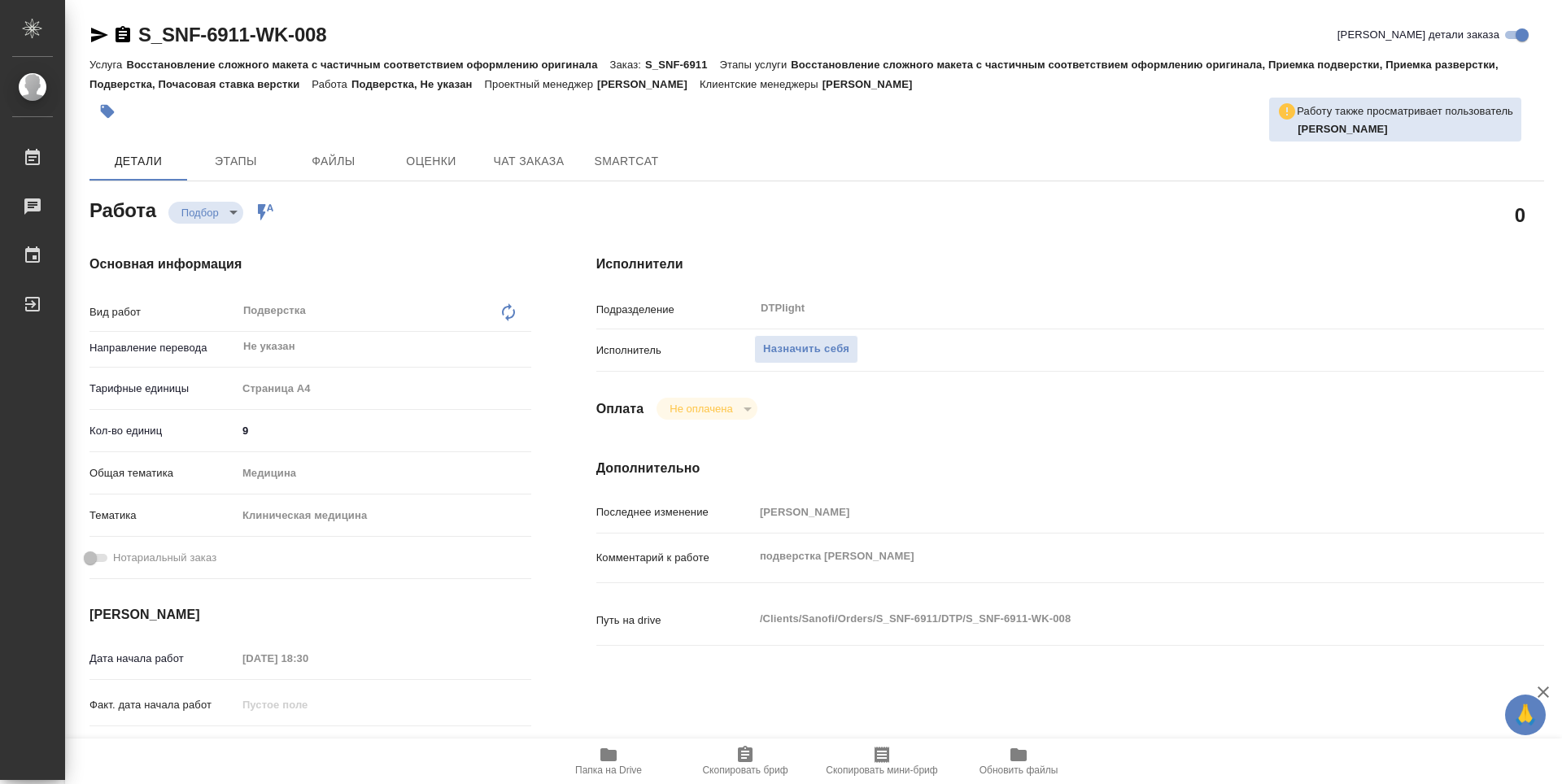
type textarea "x"
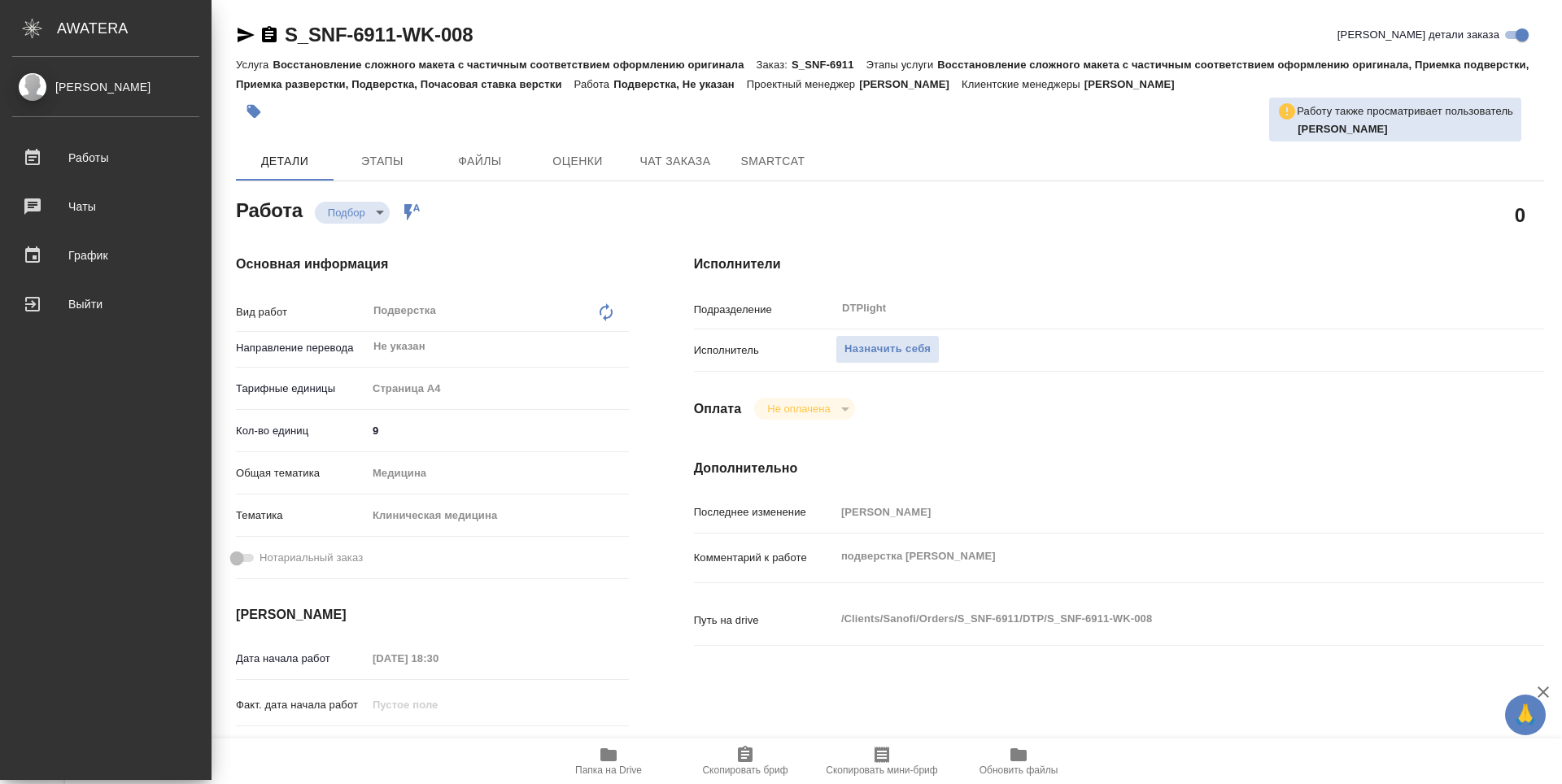
type textarea "x"
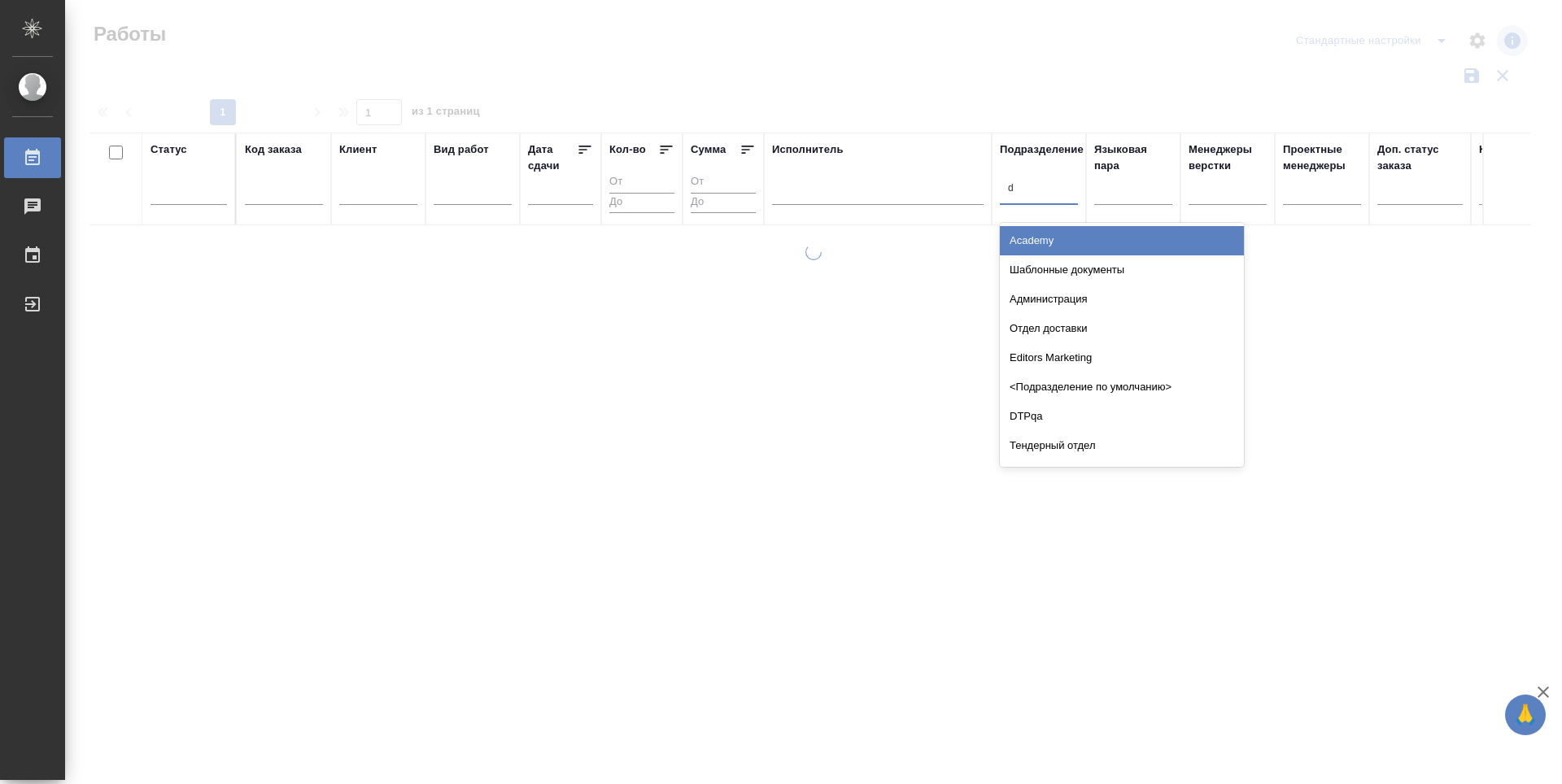
type input "dt"
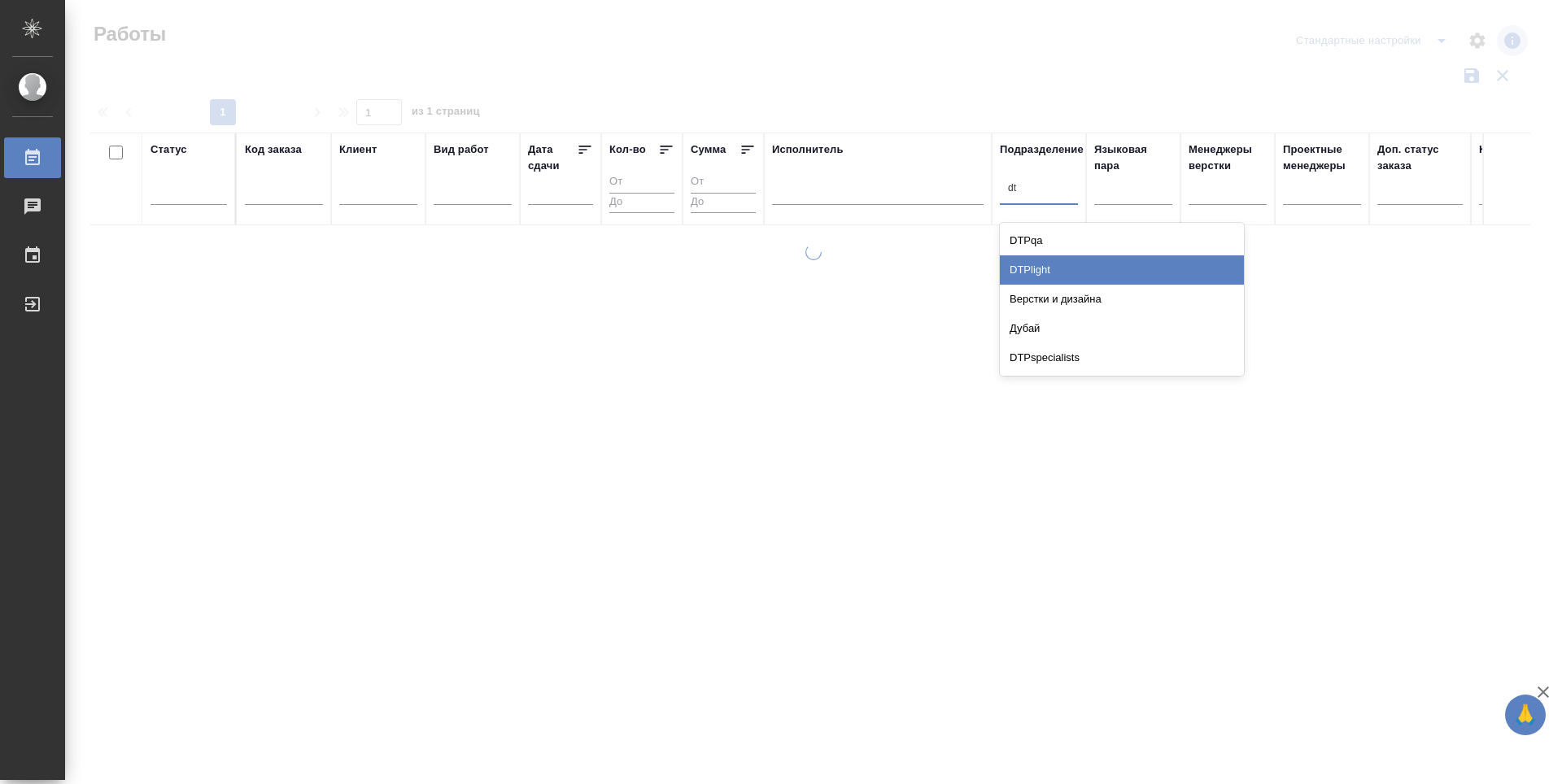
click at [1059, 268] on div "DTPlight" at bounding box center [1122, 269] width 244 height 29
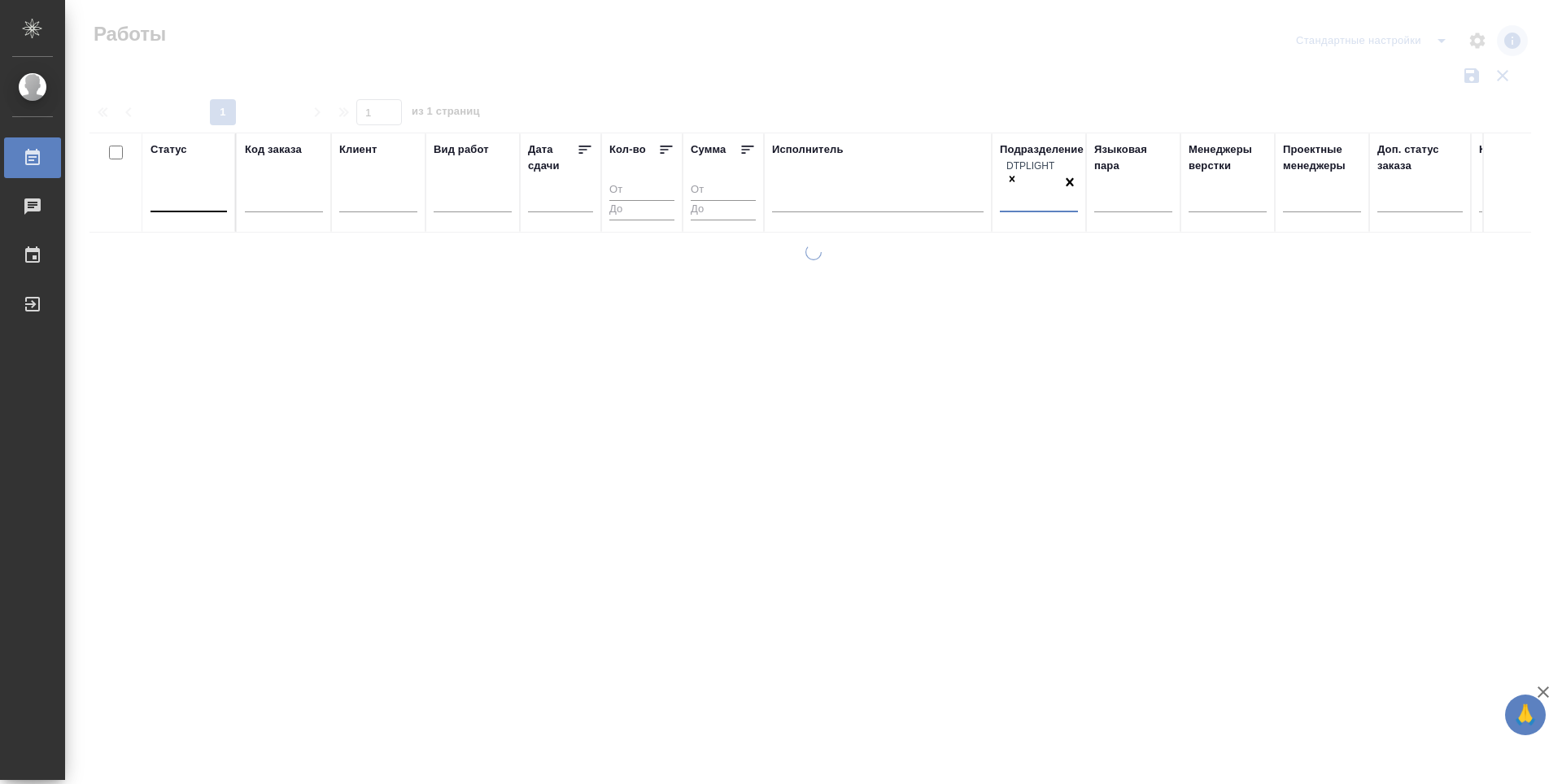
click at [188, 202] on div at bounding box center [188, 196] width 76 height 31
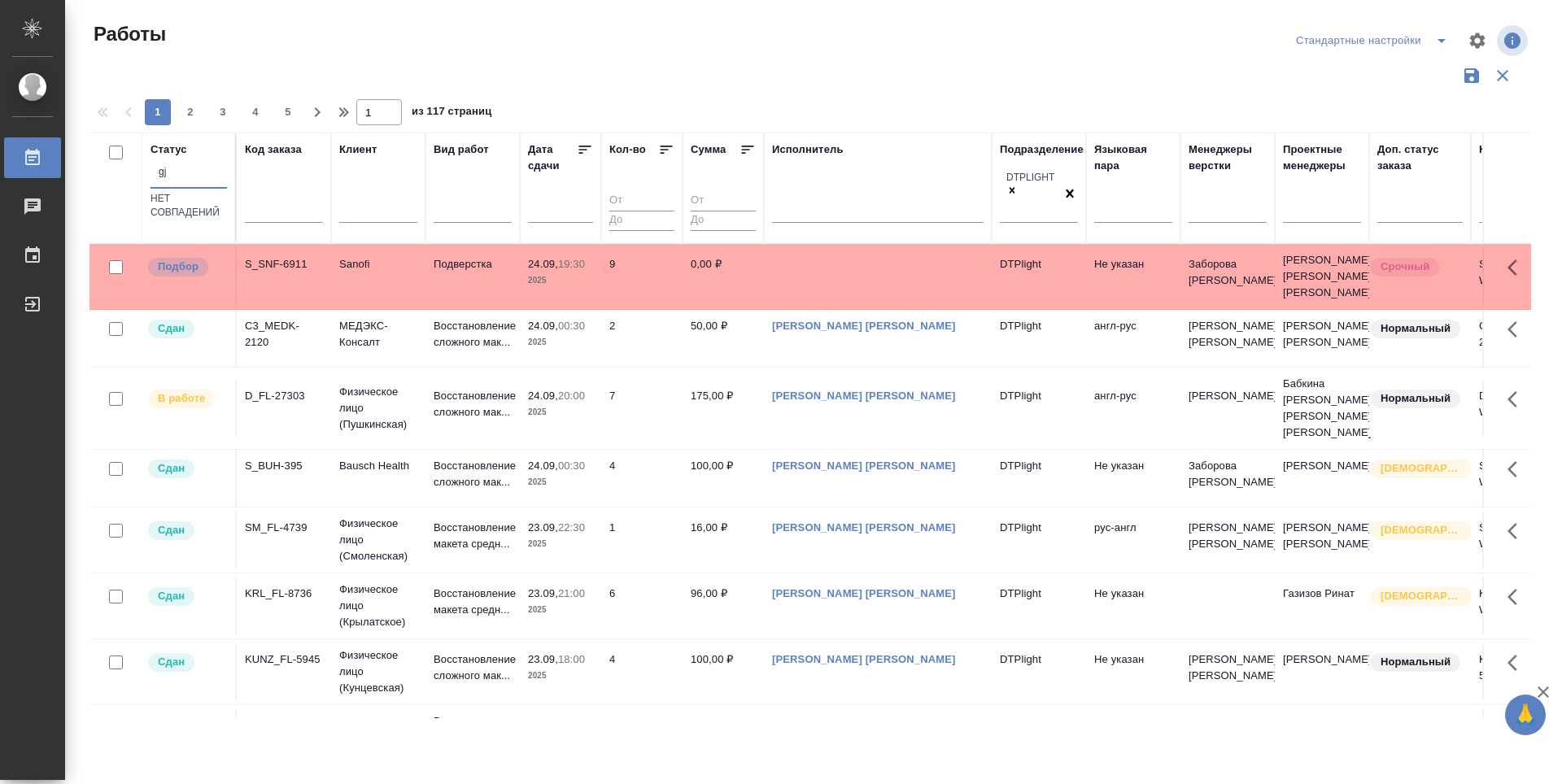
type input "g"
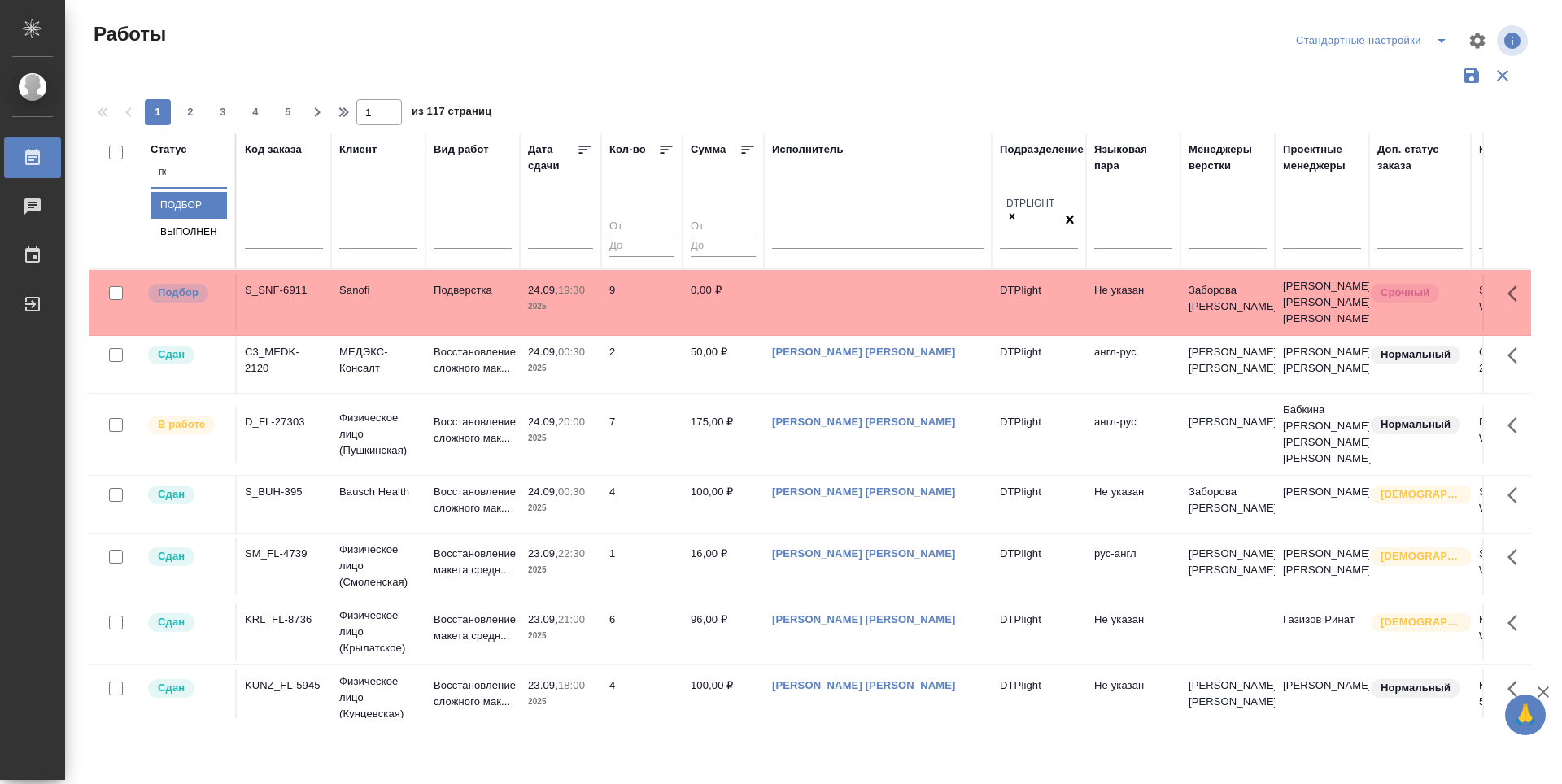
type input "под"
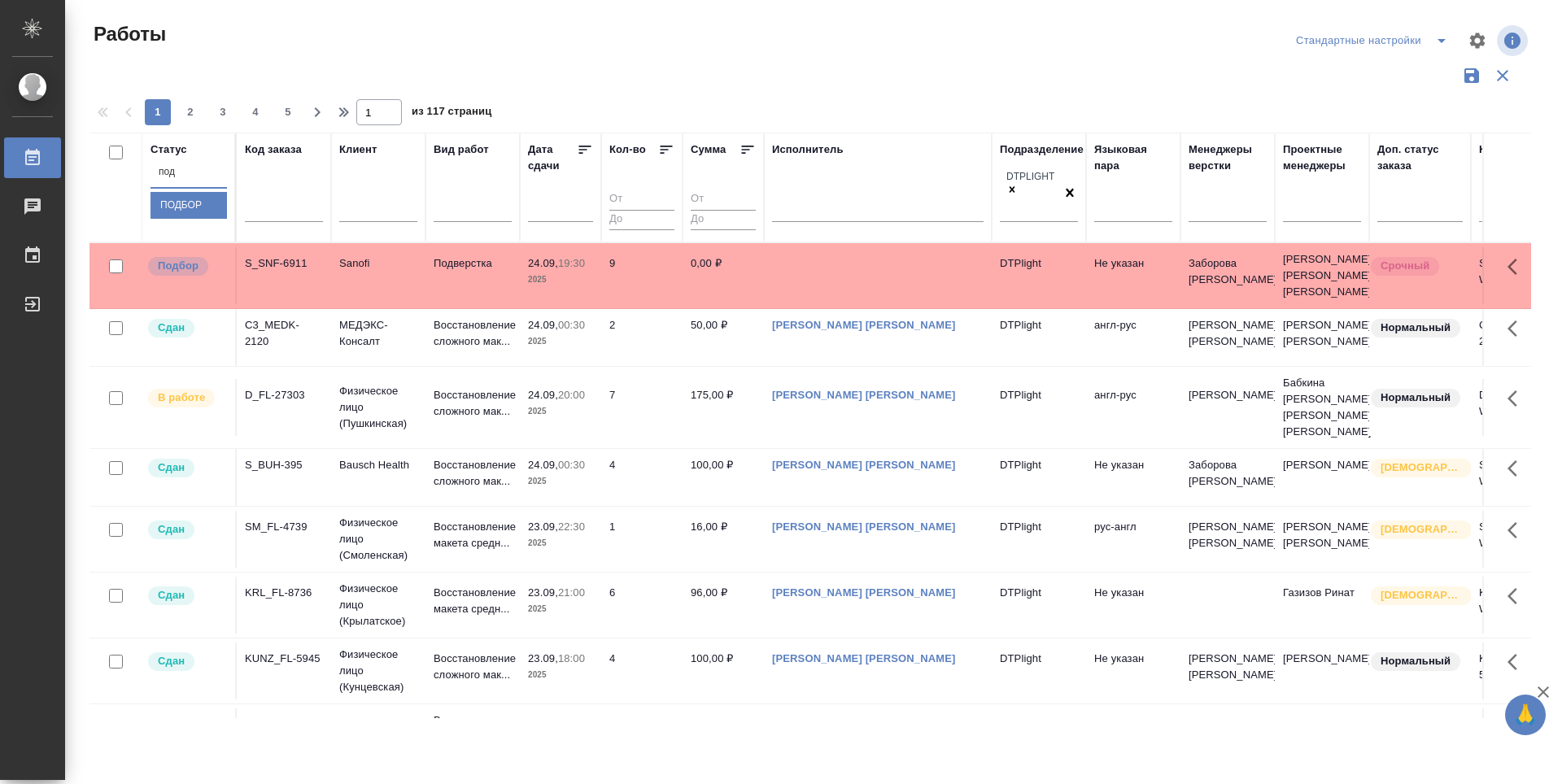
click at [227, 219] on div "Подбор" at bounding box center [188, 205] width 76 height 27
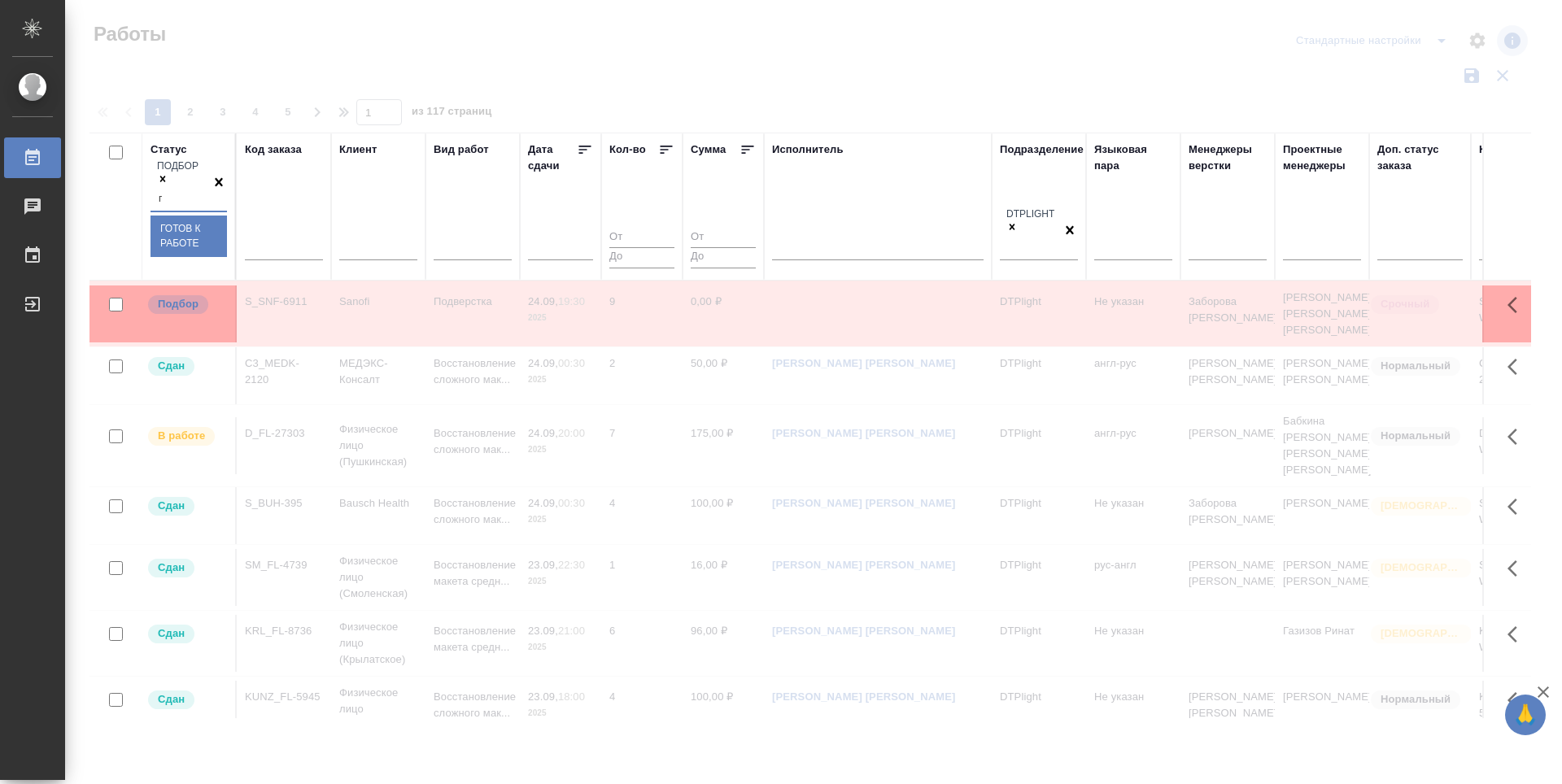
type input "го"
click at [227, 237] on div "Готов к работе" at bounding box center [188, 236] width 76 height 41
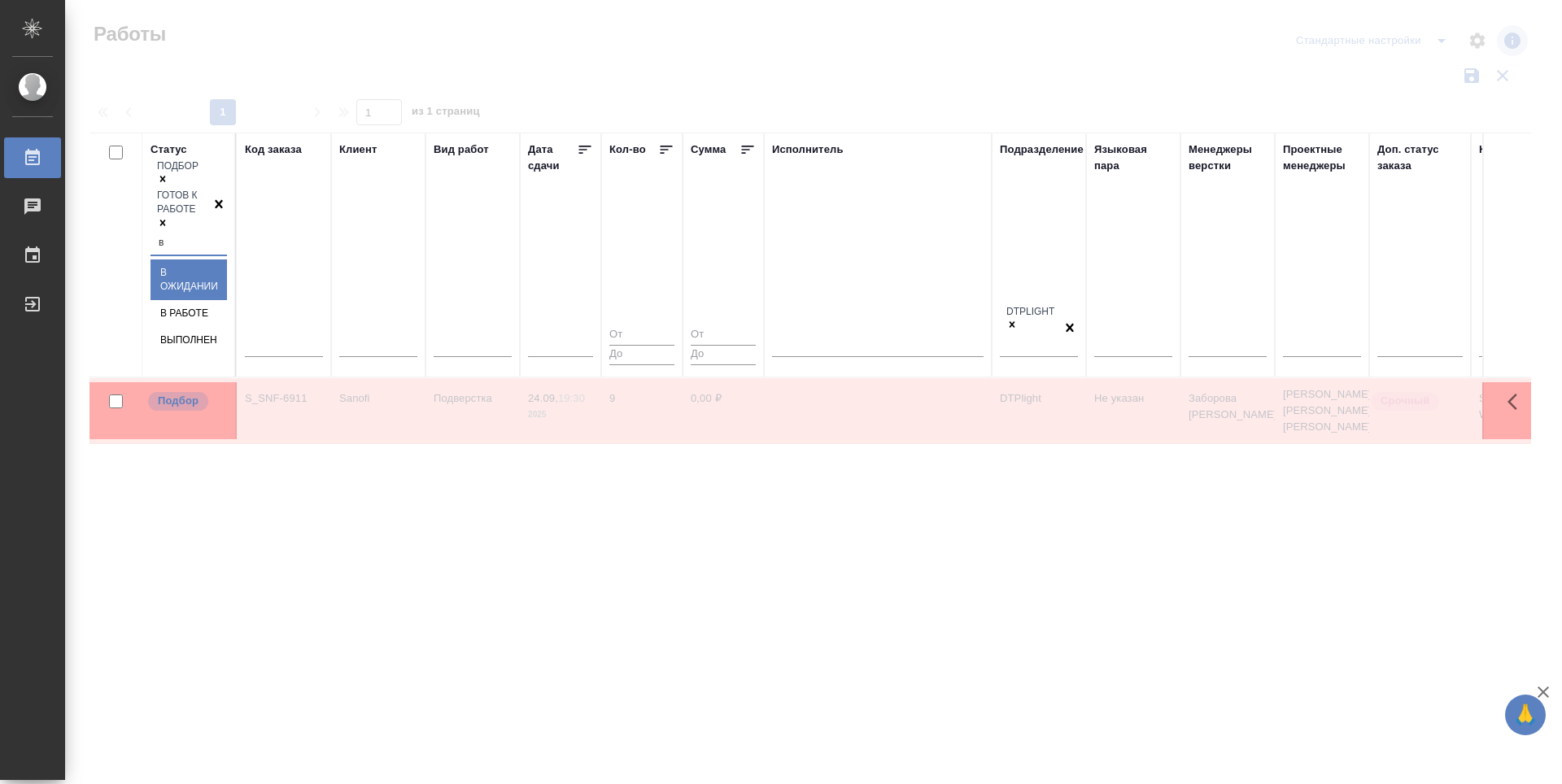
type input "в р"
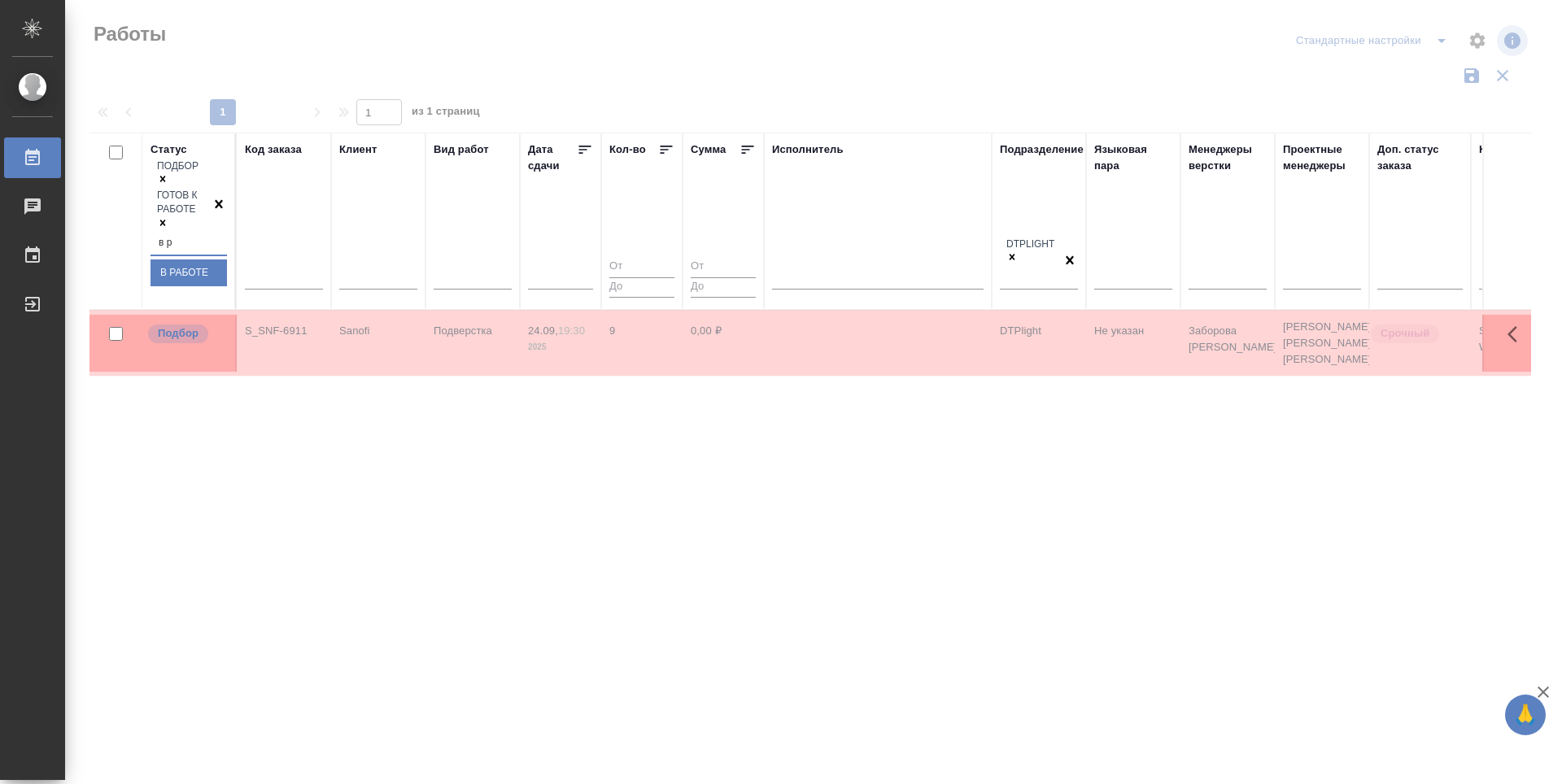
click at [227, 260] on div "В работе" at bounding box center [188, 273] width 76 height 27
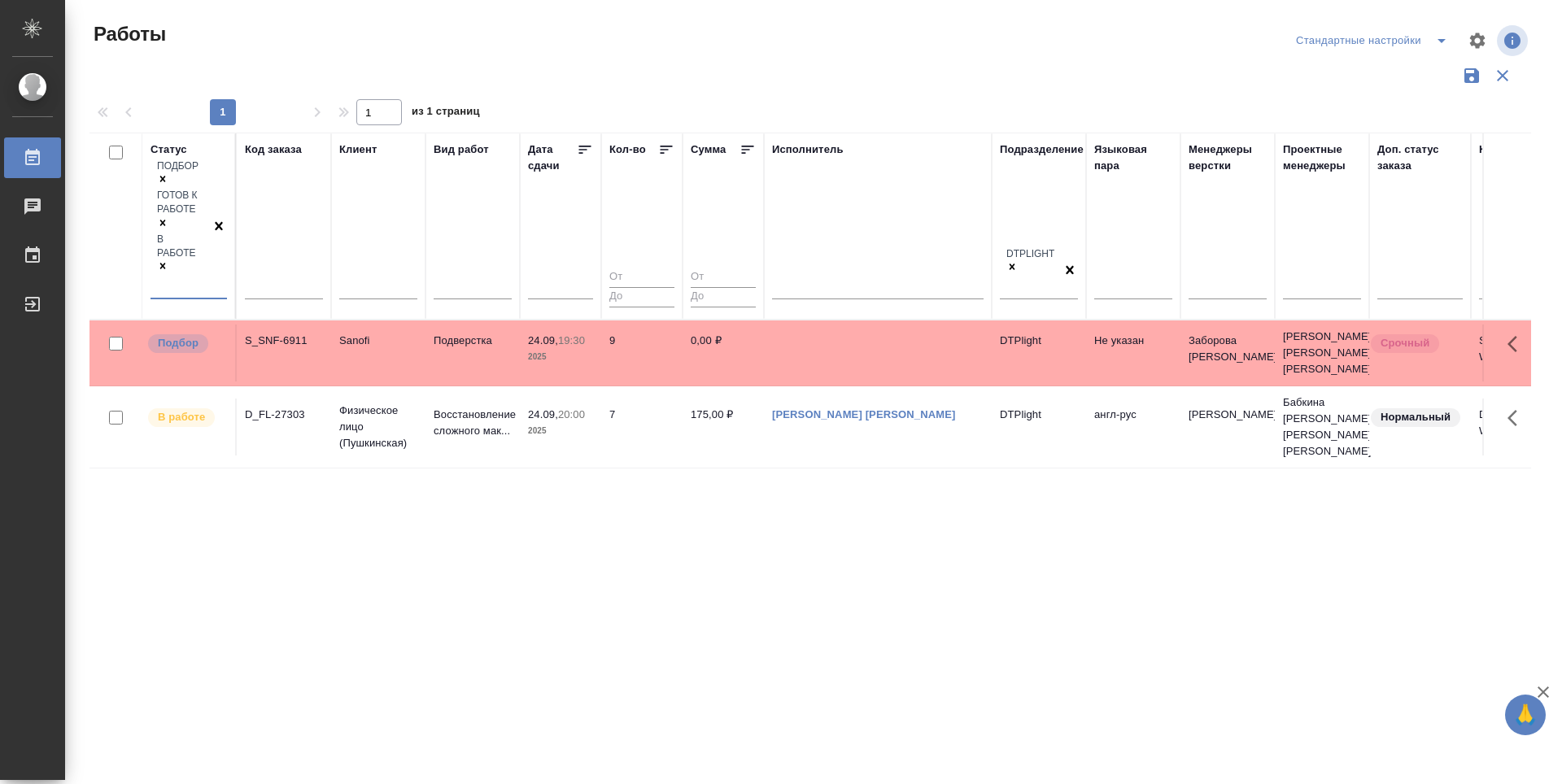
click at [714, 502] on div "Статус option В работе, selected. 0 results available. Select is focused ,type …" at bounding box center [811, 425] width 1442 height 586
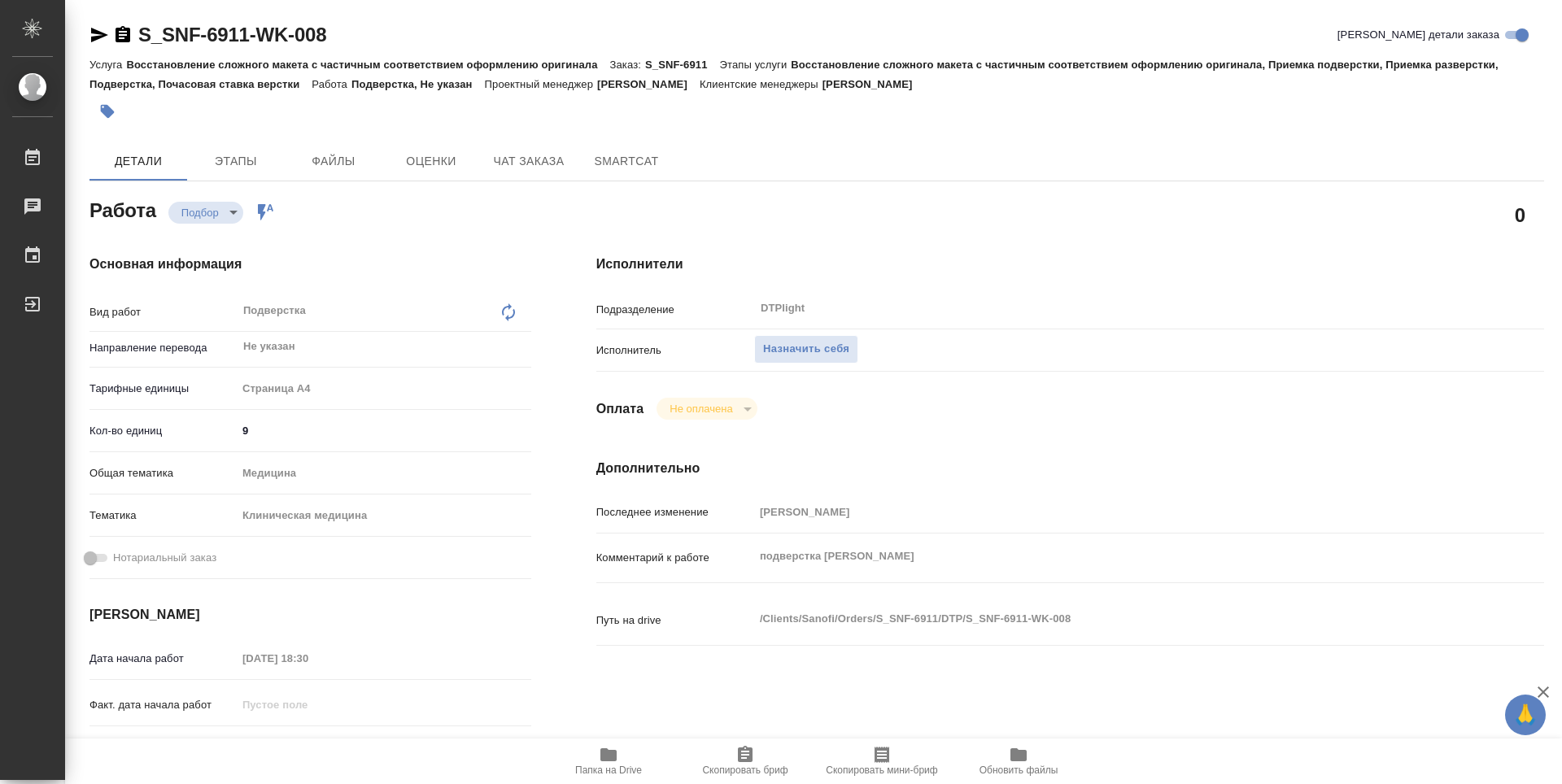
type textarea "x"
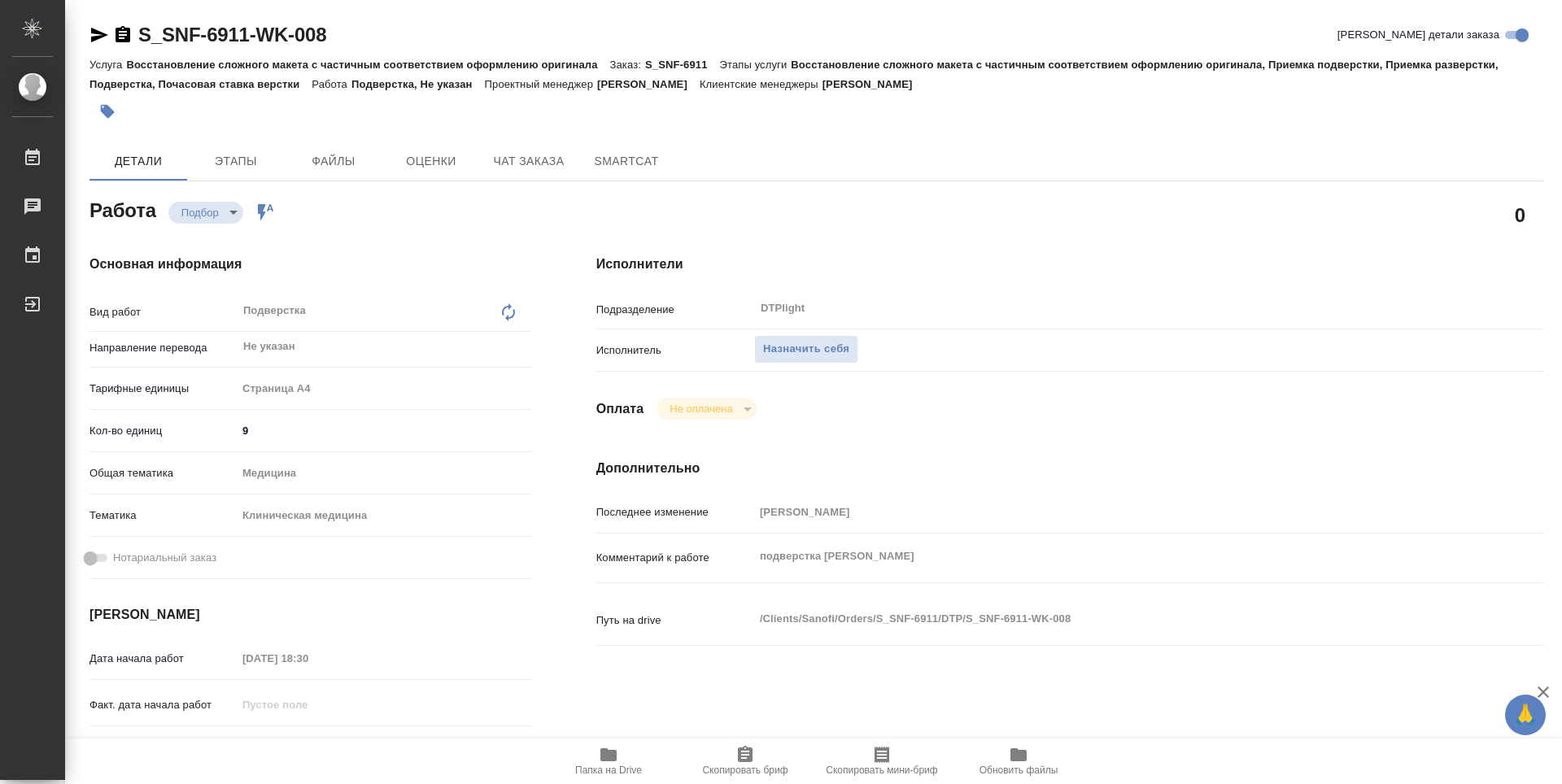
type textarea "x"
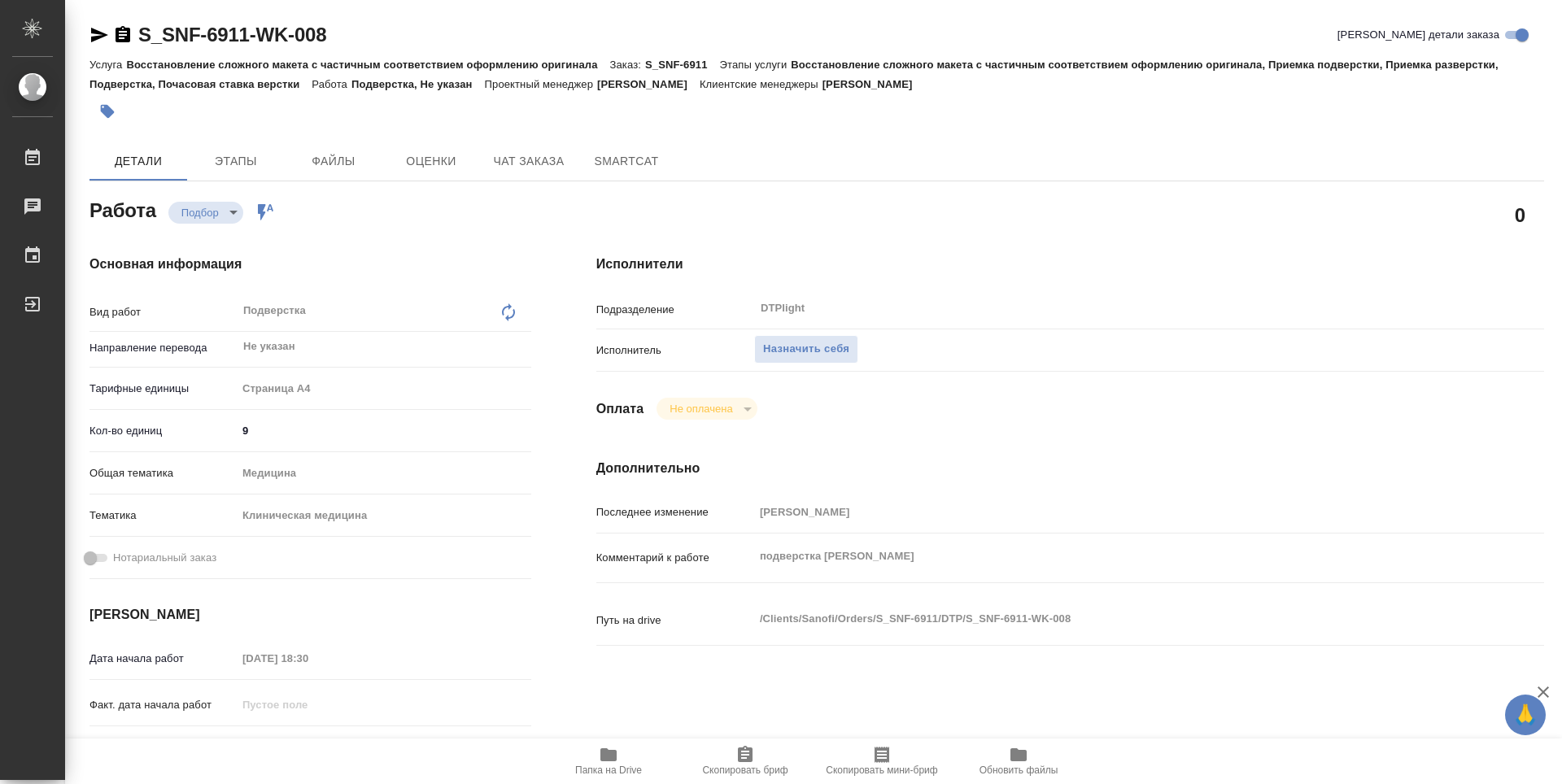
type textarea "x"
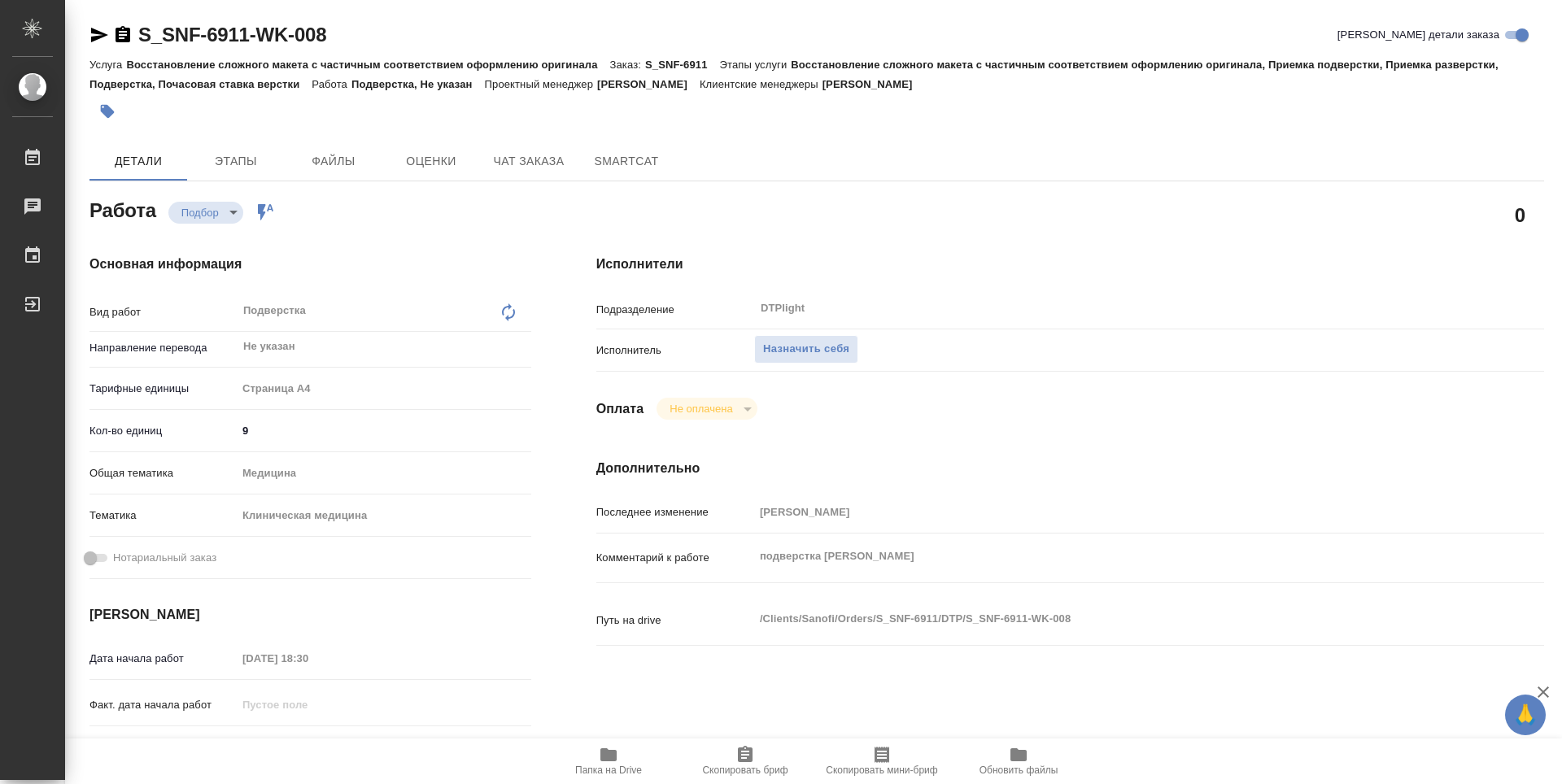
type textarea "x"
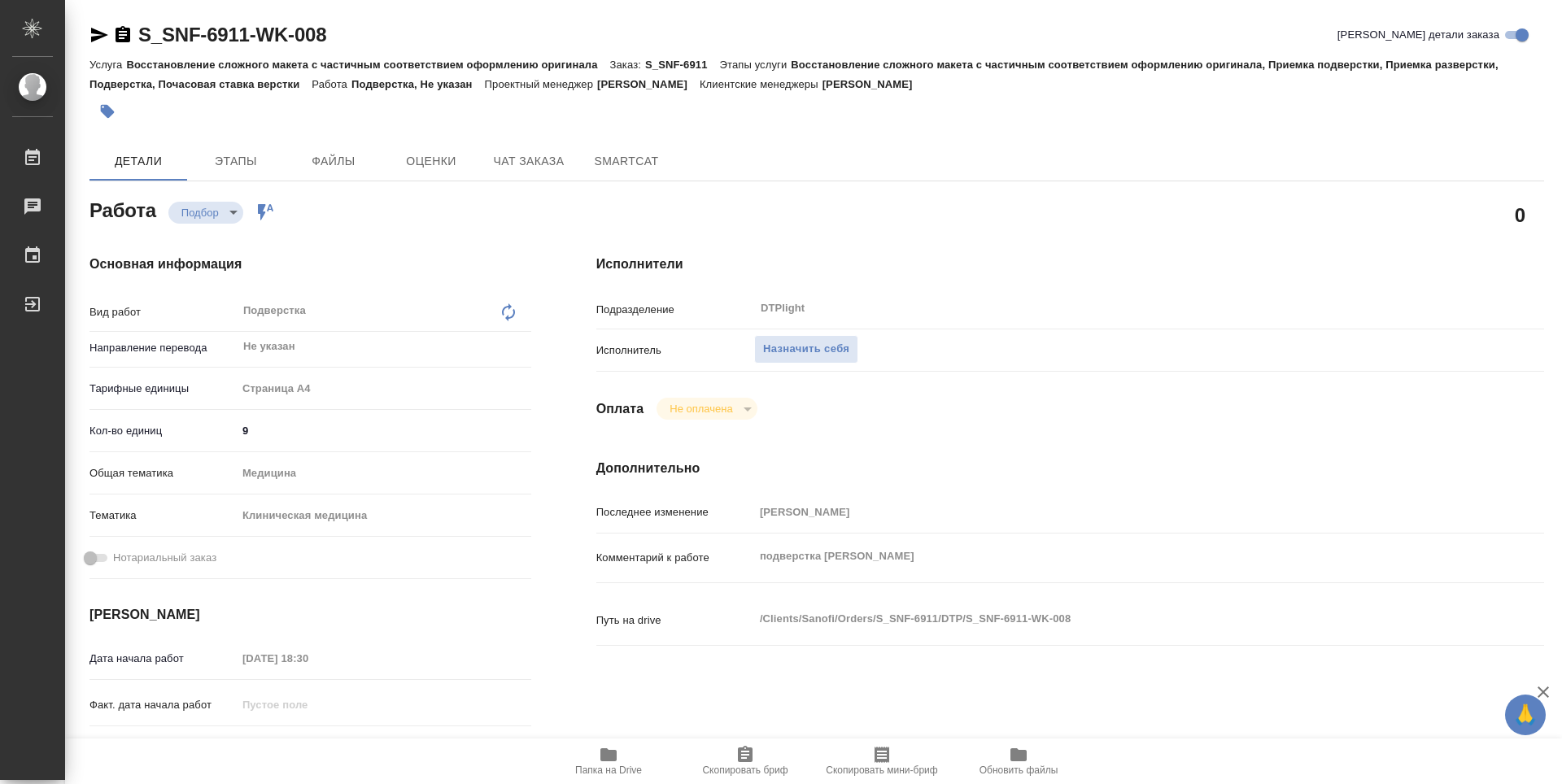
type textarea "x"
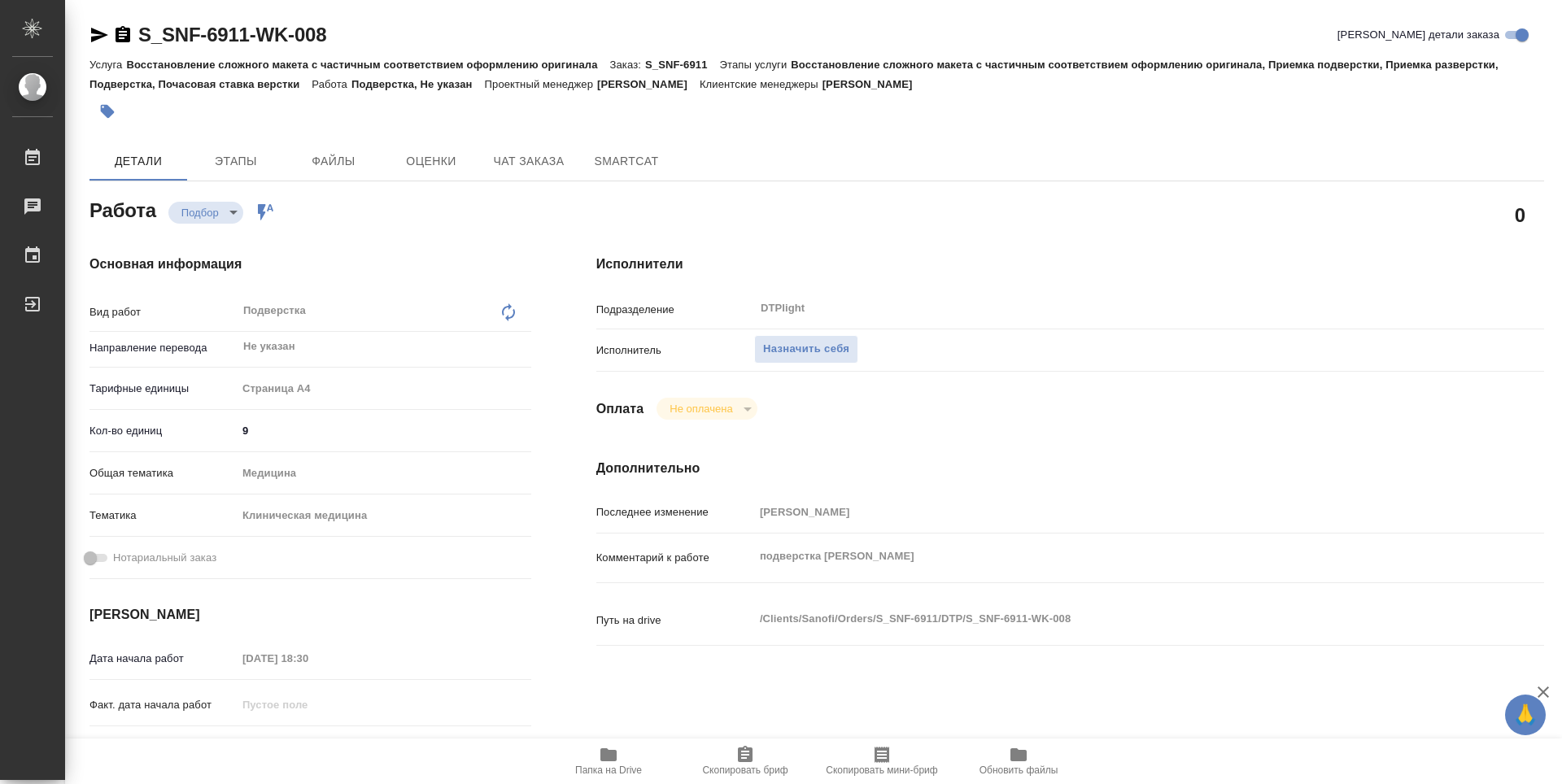
type textarea "x"
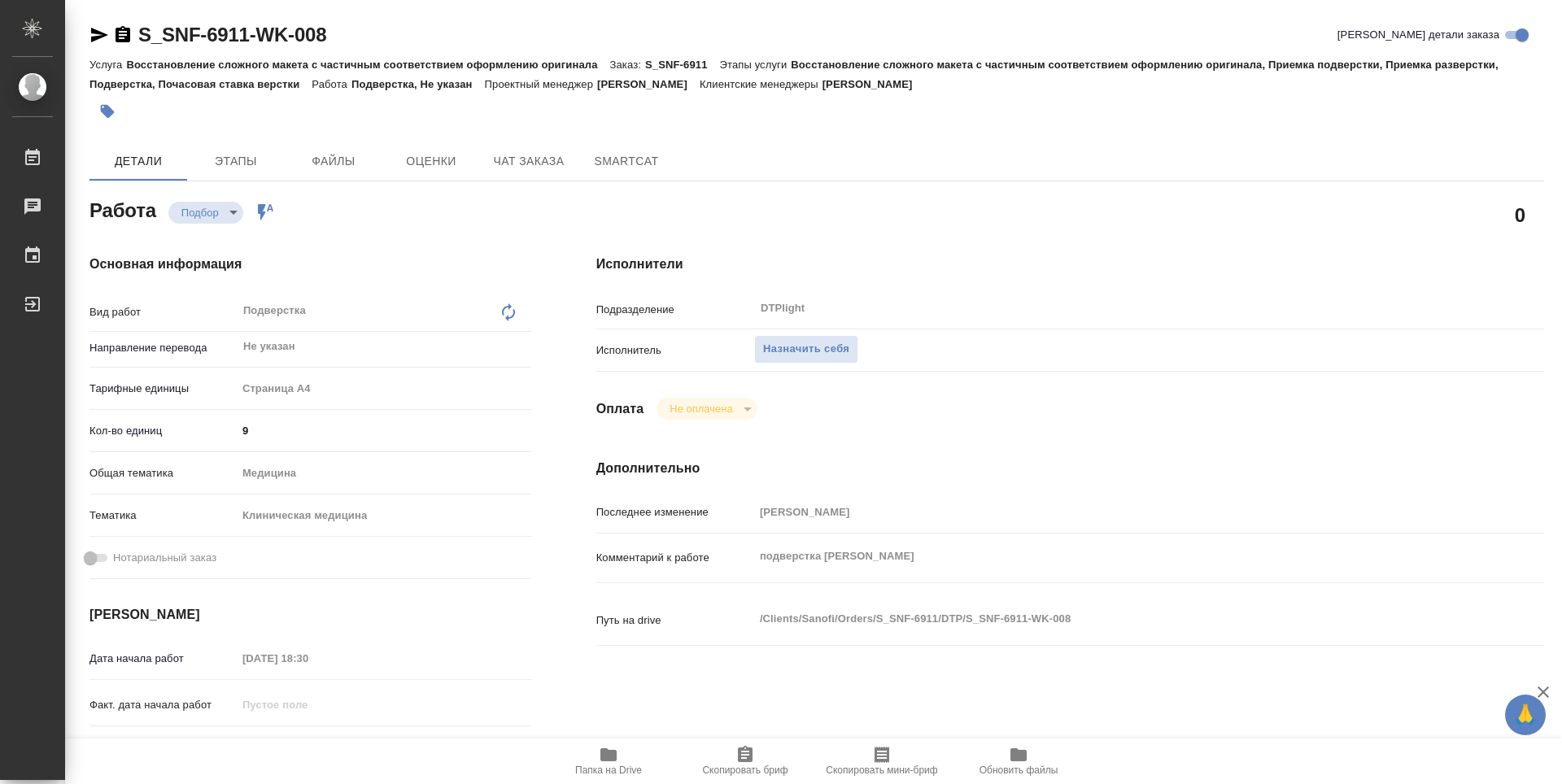
type textarea "x"
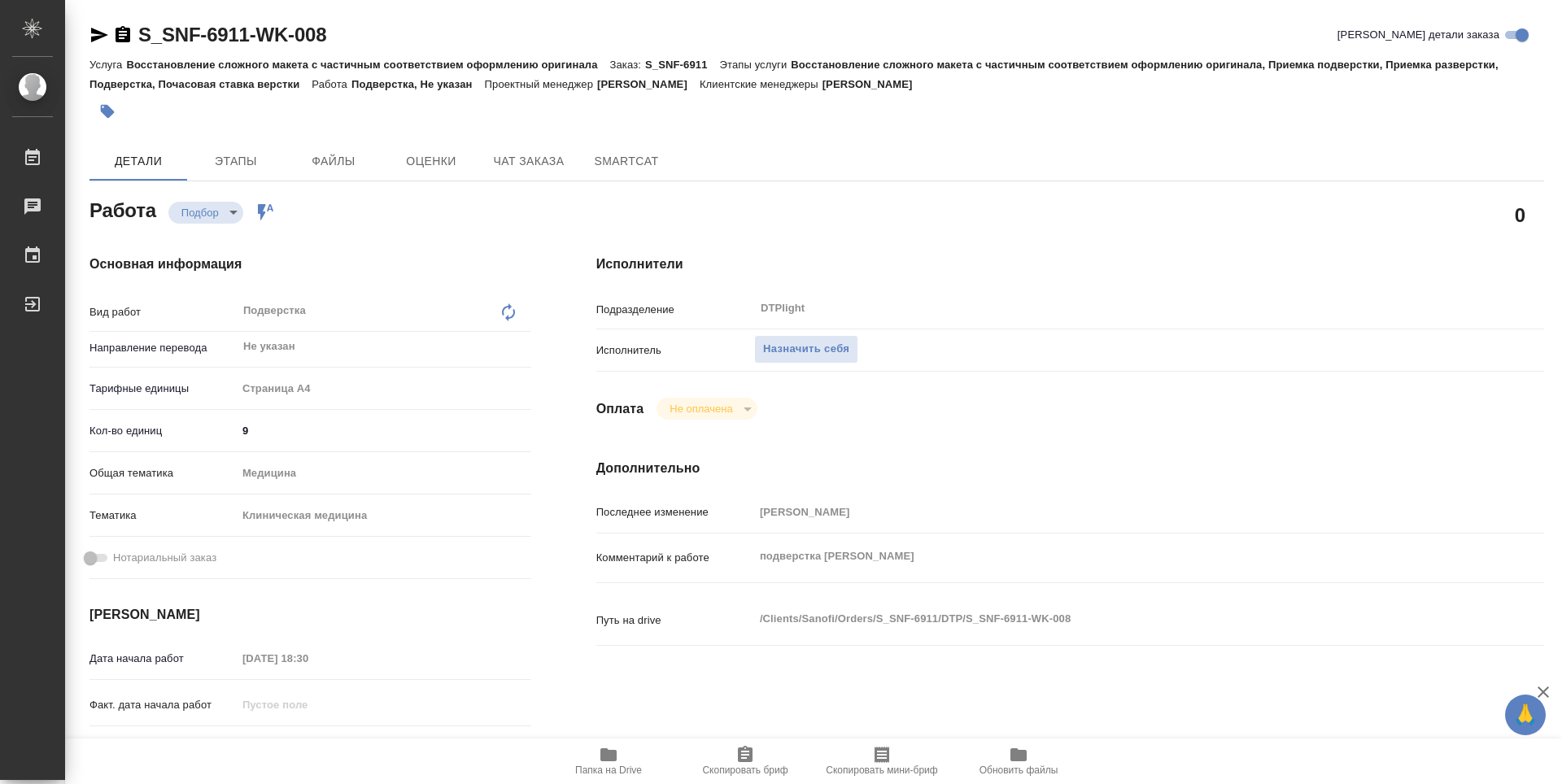
type textarea "x"
